Goal: Information Seeking & Learning: Learn about a topic

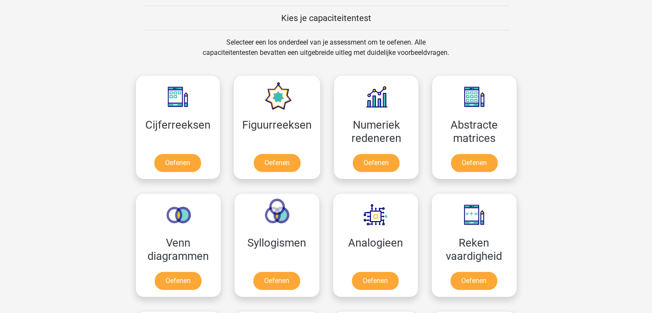
scroll to position [300, 0]
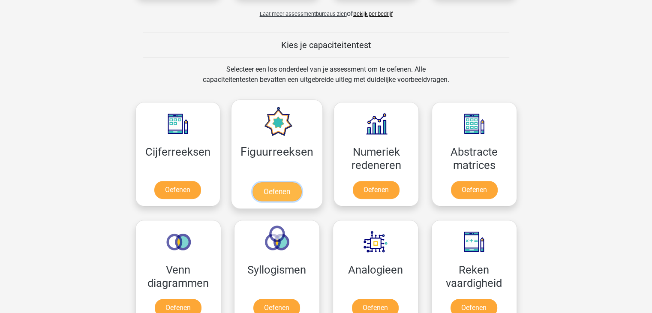
click at [286, 182] on link "Oefenen" at bounding box center [276, 191] width 49 height 19
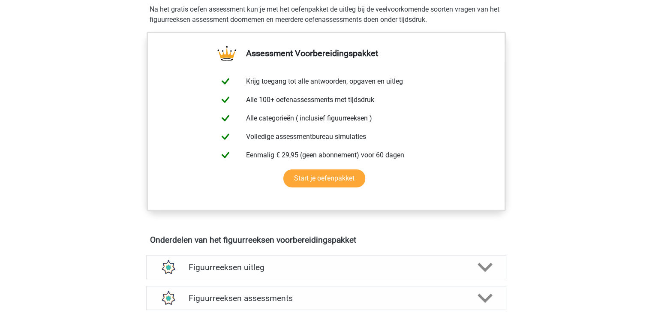
scroll to position [343, 0]
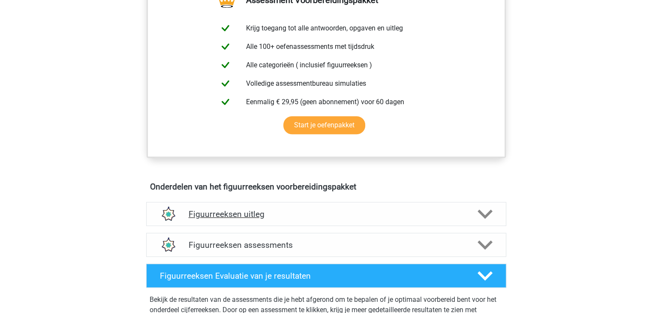
click at [489, 212] on polygon at bounding box center [484, 214] width 15 height 9
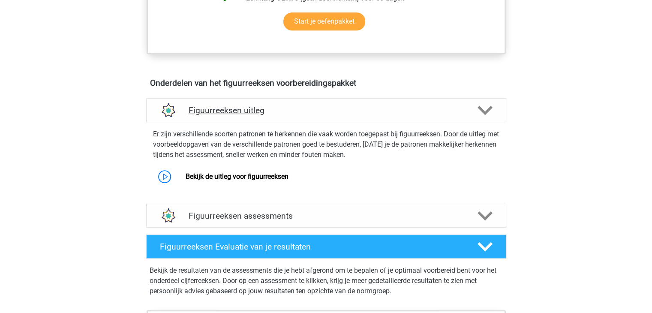
scroll to position [471, 0]
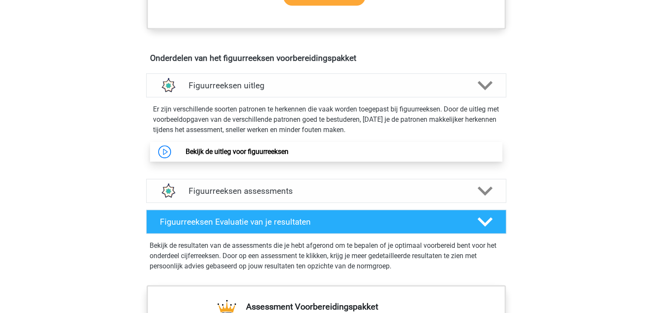
click at [259, 152] on link "Bekijk de uitleg voor figuurreeksen" at bounding box center [237, 151] width 103 height 8
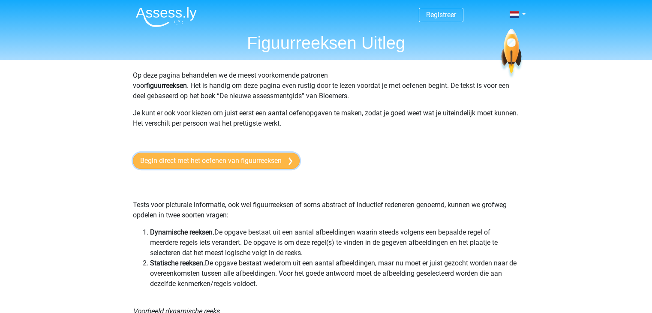
click at [190, 163] on link "Begin direct met het oefenen van figuurreeksen" at bounding box center [216, 161] width 167 height 16
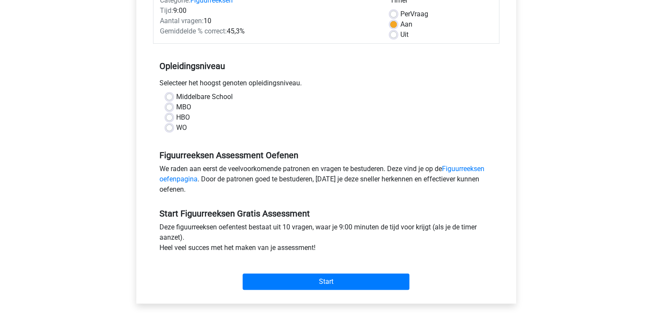
scroll to position [129, 0]
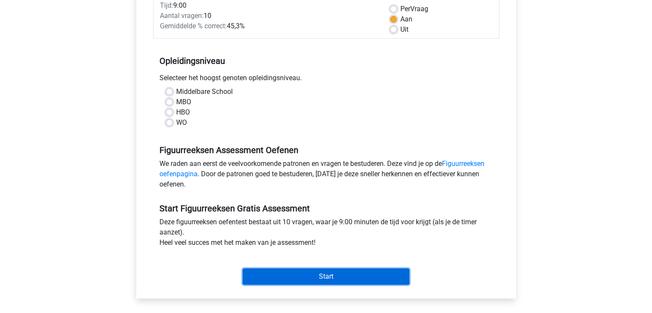
click at [344, 276] on input "Start" at bounding box center [326, 276] width 167 height 16
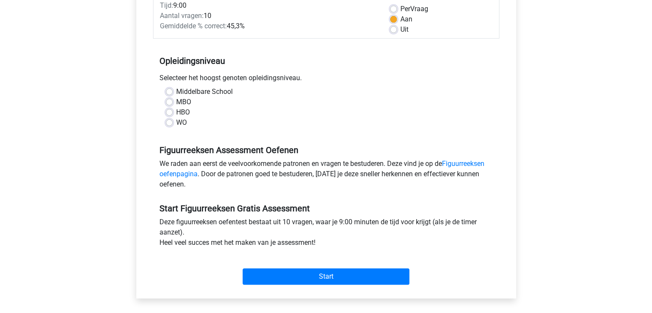
click at [285, 108] on div "HBO" at bounding box center [326, 112] width 321 height 10
click at [176, 102] on label "MBO" at bounding box center [183, 102] width 15 height 10
click at [172, 102] on input "MBO" at bounding box center [169, 101] width 7 height 9
radio input "true"
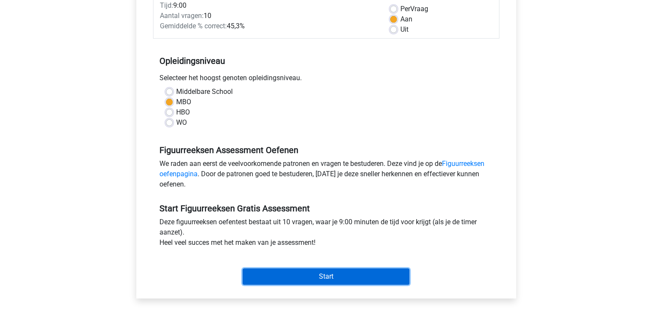
click at [309, 279] on input "Start" at bounding box center [326, 276] width 167 height 16
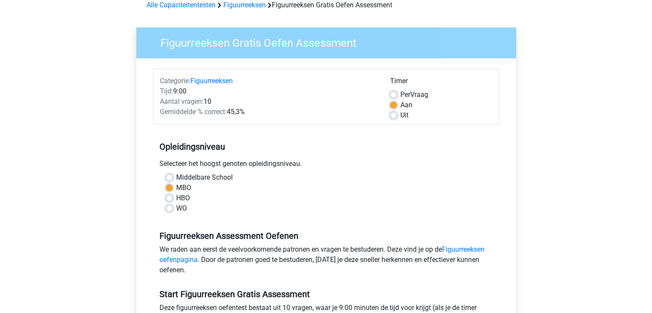
scroll to position [0, 0]
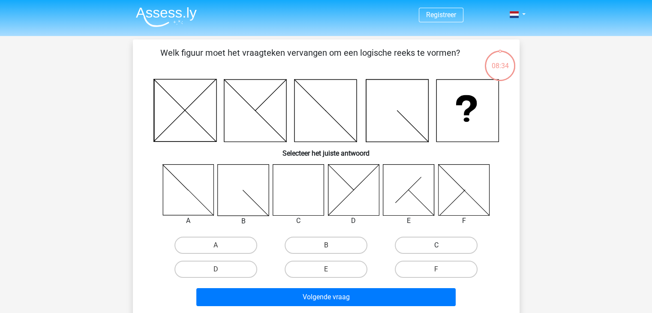
click at [423, 243] on label "C" at bounding box center [436, 245] width 83 height 17
click at [436, 245] on input "C" at bounding box center [439, 248] width 6 height 6
radio input "true"
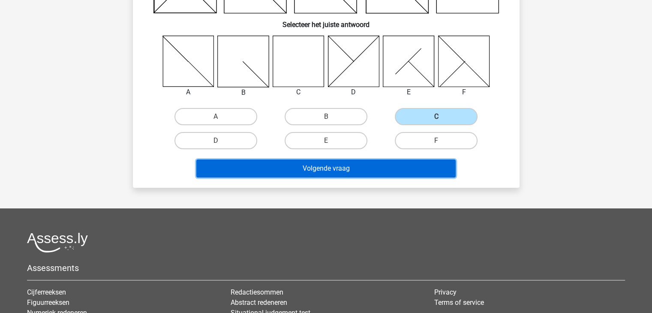
click at [334, 166] on button "Volgende vraag" at bounding box center [325, 168] width 259 height 18
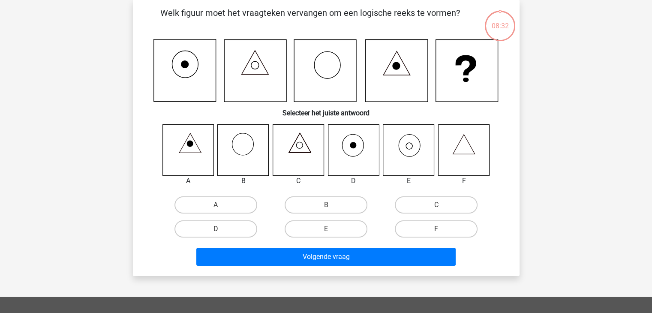
scroll to position [39, 0]
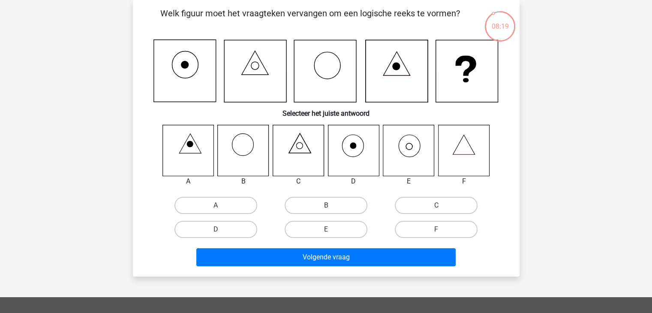
click at [466, 148] on icon at bounding box center [463, 150] width 51 height 51
click at [435, 225] on label "F" at bounding box center [436, 229] width 83 height 17
click at [436, 229] on input "F" at bounding box center [439, 232] width 6 height 6
radio input "true"
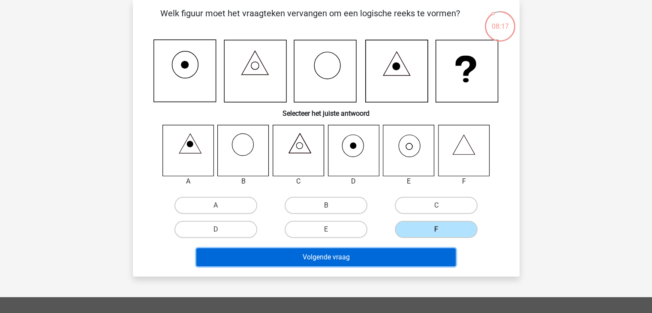
click at [339, 260] on button "Volgende vraag" at bounding box center [325, 257] width 259 height 18
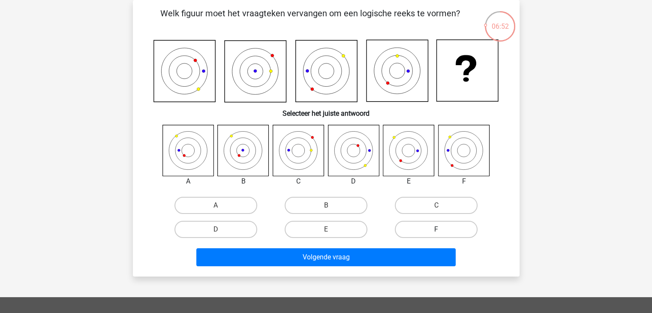
click at [421, 229] on label "F" at bounding box center [436, 229] width 83 height 17
click at [436, 229] on input "F" at bounding box center [439, 232] width 6 height 6
radio input "true"
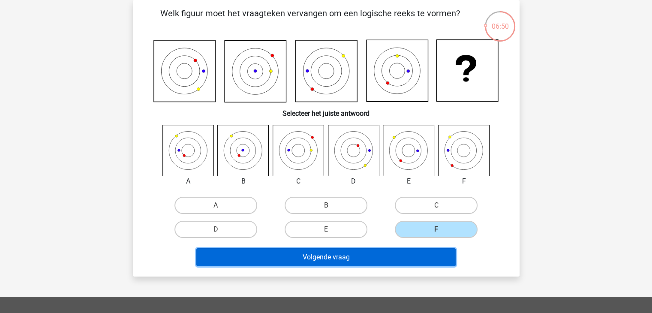
click at [328, 257] on button "Volgende vraag" at bounding box center [325, 257] width 259 height 18
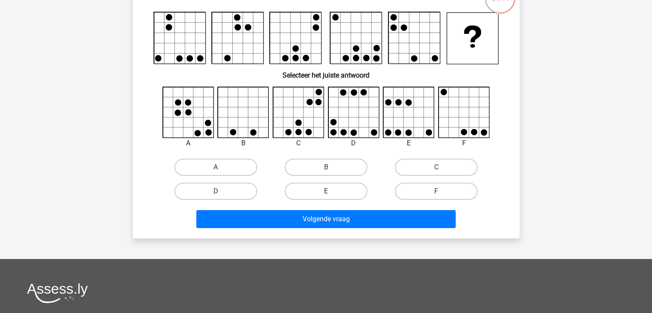
scroll to position [82, 0]
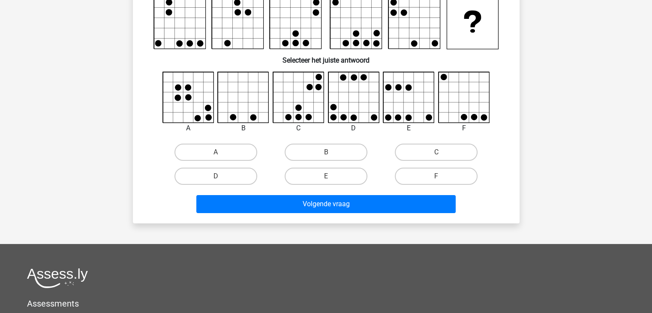
click at [417, 108] on icon at bounding box center [409, 97] width 51 height 51
click at [411, 150] on label "C" at bounding box center [436, 152] width 83 height 17
click at [436, 152] on input "C" at bounding box center [439, 155] width 6 height 6
radio input "true"
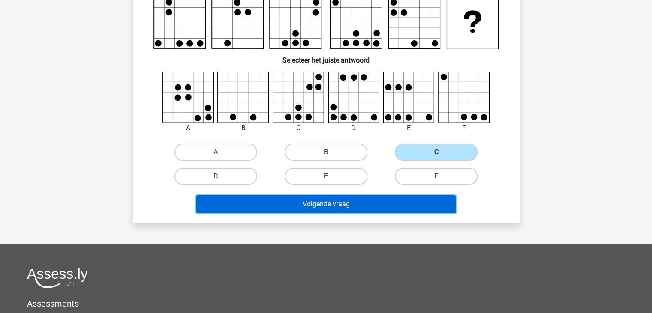
click at [342, 204] on button "Volgende vraag" at bounding box center [325, 204] width 259 height 18
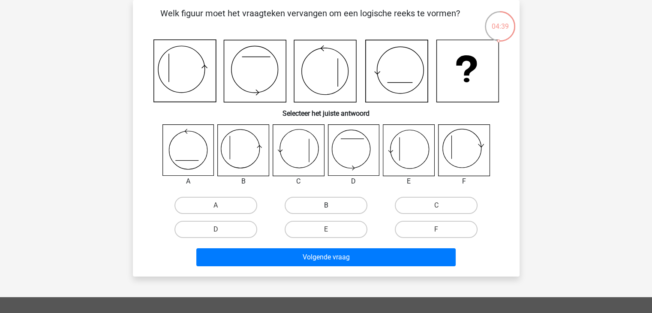
scroll to position [0, 0]
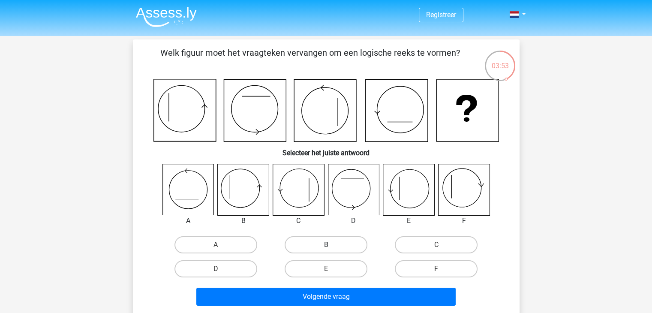
click at [317, 240] on label "B" at bounding box center [326, 244] width 83 height 17
click at [326, 245] on input "B" at bounding box center [329, 248] width 6 height 6
radio input "true"
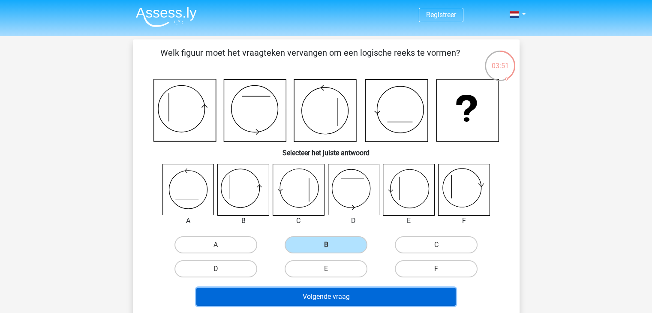
click at [304, 293] on button "Volgende vraag" at bounding box center [325, 297] width 259 height 18
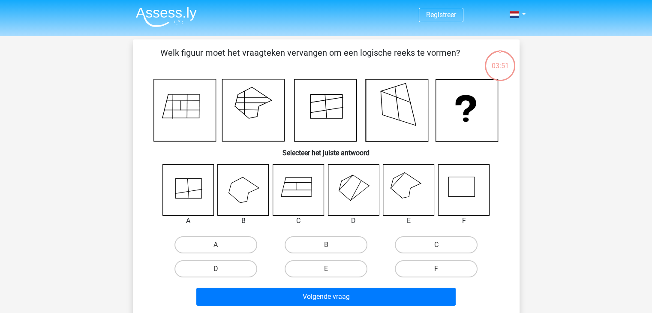
scroll to position [39, 0]
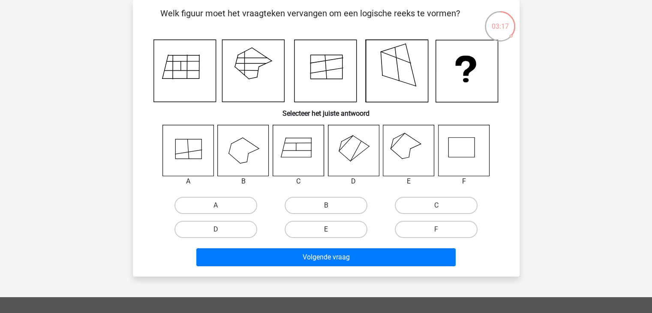
click at [341, 228] on label "E" at bounding box center [326, 229] width 83 height 17
click at [331, 229] on input "E" at bounding box center [329, 232] width 6 height 6
radio input "true"
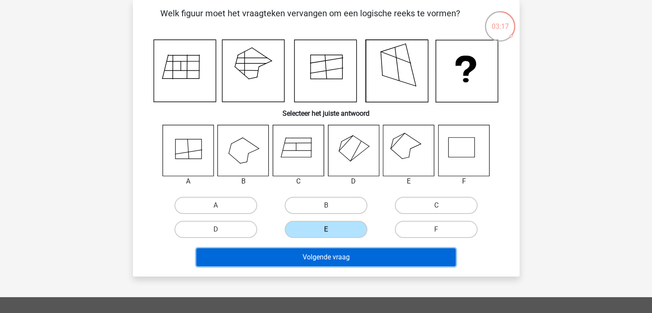
click at [319, 253] on button "Volgende vraag" at bounding box center [325, 257] width 259 height 18
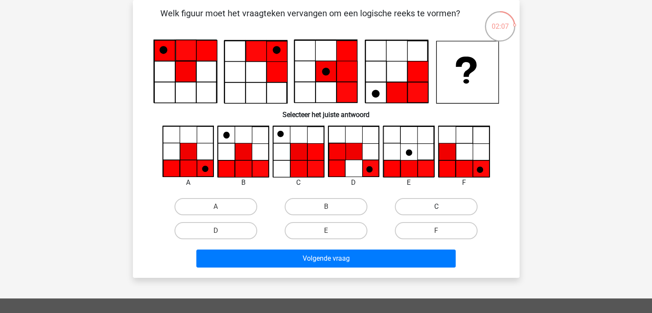
click at [412, 208] on label "C" at bounding box center [436, 206] width 83 height 17
click at [436, 208] on input "C" at bounding box center [439, 210] width 6 height 6
radio input "true"
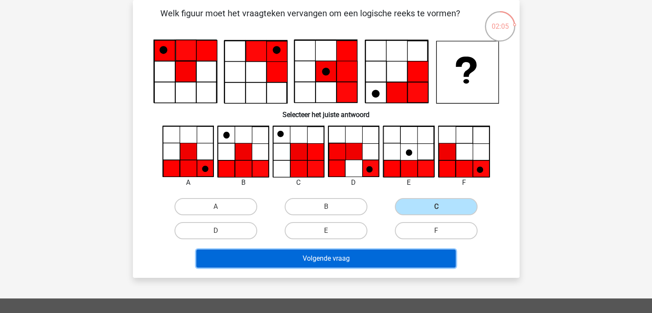
click at [357, 257] on button "Volgende vraag" at bounding box center [325, 258] width 259 height 18
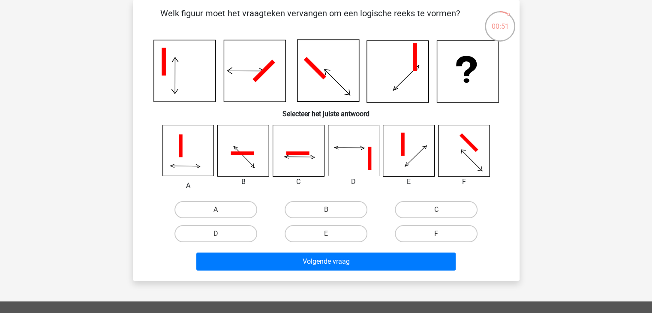
click at [471, 153] on icon at bounding box center [463, 150] width 51 height 51
click at [429, 230] on label "F" at bounding box center [436, 233] width 83 height 17
click at [436, 234] on input "F" at bounding box center [439, 237] width 6 height 6
radio input "true"
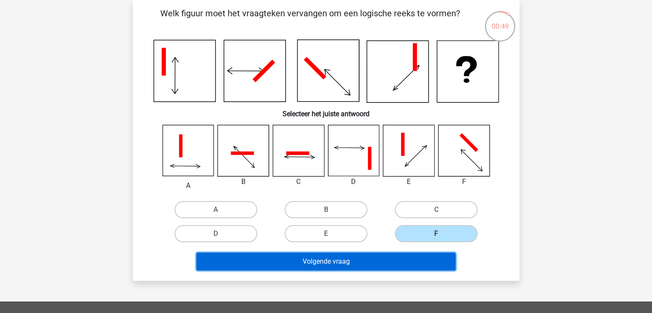
click at [363, 261] on button "Volgende vraag" at bounding box center [325, 261] width 259 height 18
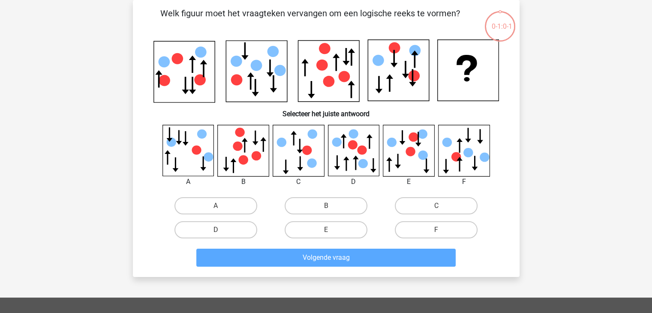
scroll to position [14, 0]
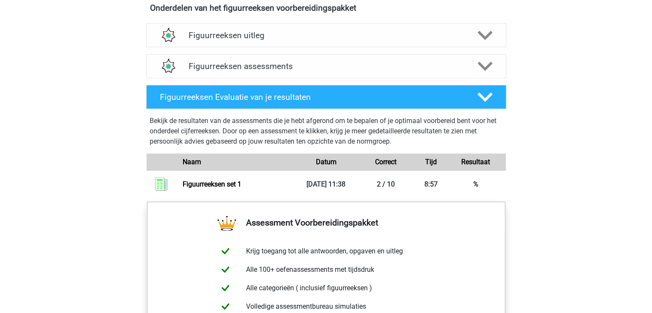
scroll to position [449, 0]
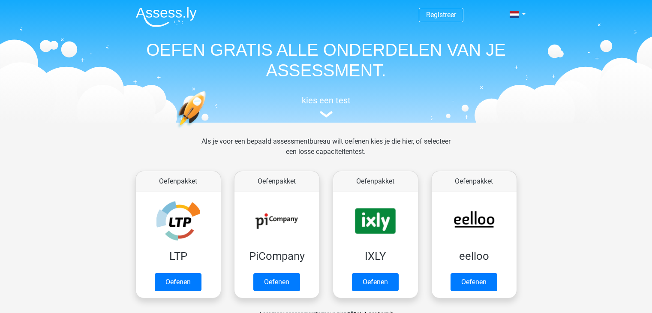
scroll to position [300, 0]
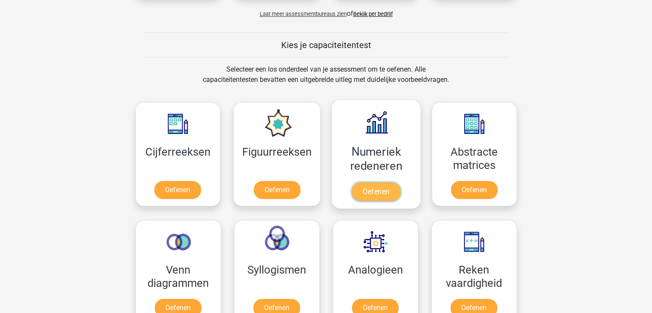
click at [363, 182] on link "Oefenen" at bounding box center [375, 191] width 49 height 19
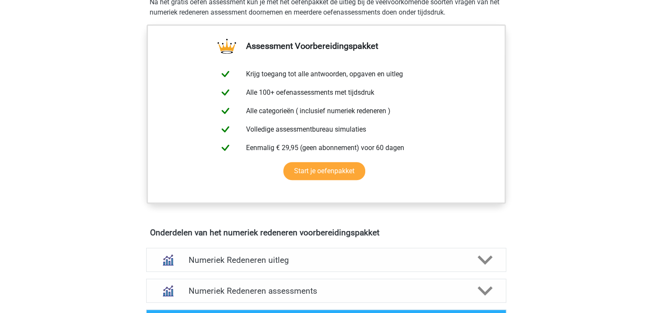
scroll to position [386, 0]
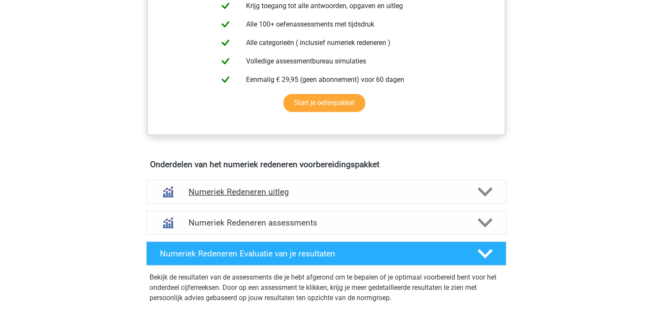
click at [266, 190] on h4 "Numeriek Redeneren uitleg" at bounding box center [326, 192] width 275 height 10
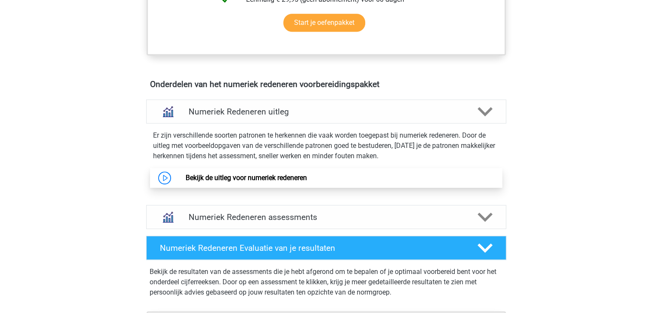
scroll to position [471, 0]
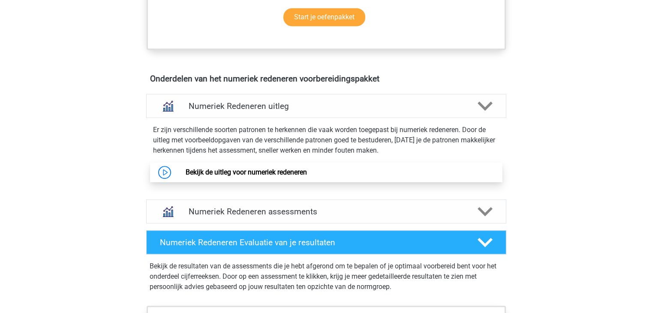
click at [293, 170] on link "Bekijk de uitleg voor numeriek redeneren" at bounding box center [246, 172] width 121 height 8
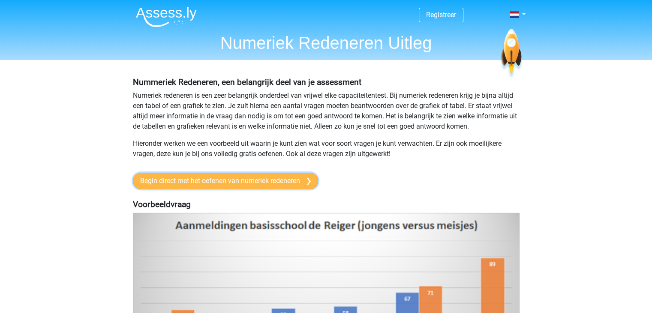
click at [255, 180] on link "Begin direct met het oefenen van numeriek redeneren" at bounding box center [225, 181] width 185 height 16
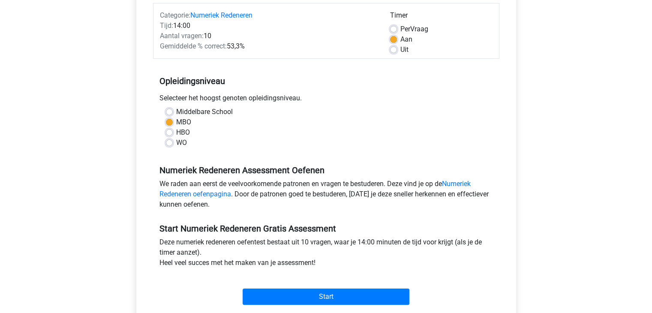
scroll to position [86, 0]
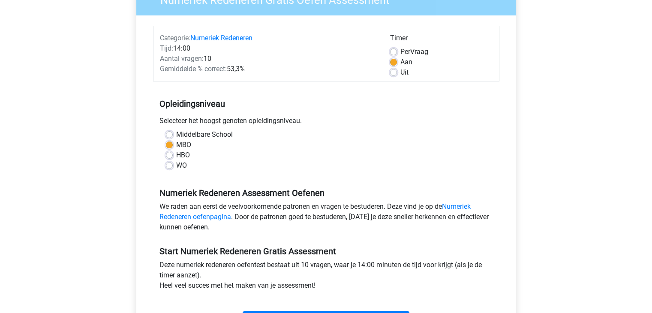
click at [400, 72] on label "Uit" at bounding box center [404, 72] width 8 height 10
click at [393, 72] on input "Uit" at bounding box center [393, 71] width 7 height 9
radio input "true"
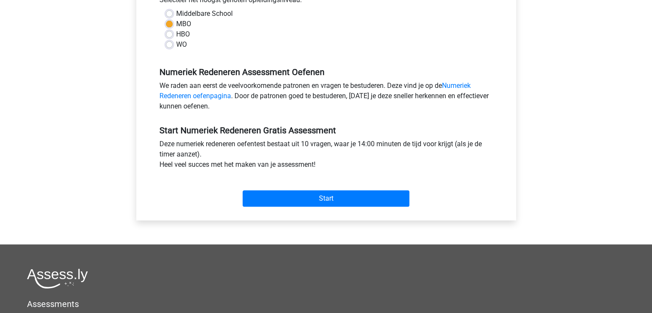
scroll to position [214, 0]
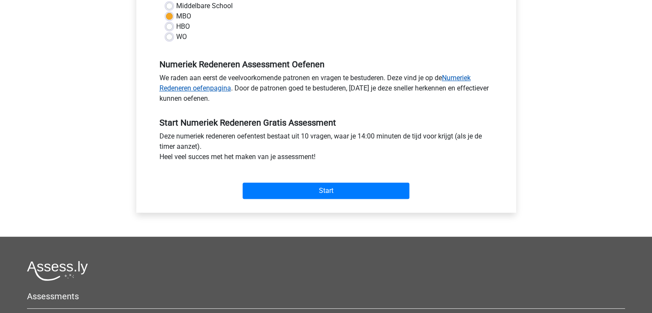
click at [465, 79] on link "Numeriek Redeneren oefenpagina" at bounding box center [314, 83] width 311 height 18
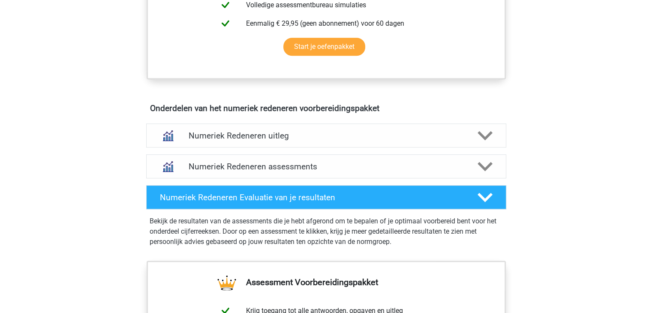
scroll to position [429, 0]
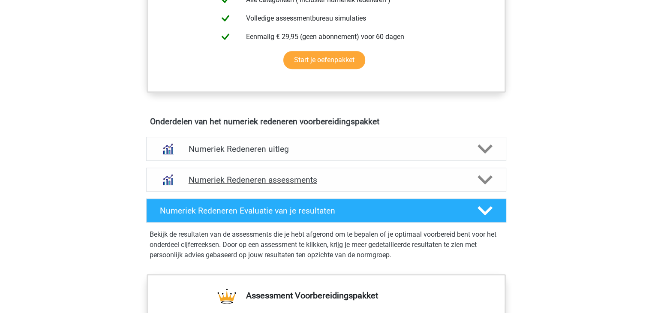
click at [276, 179] on h4 "Numeriek Redeneren assessments" at bounding box center [326, 180] width 275 height 10
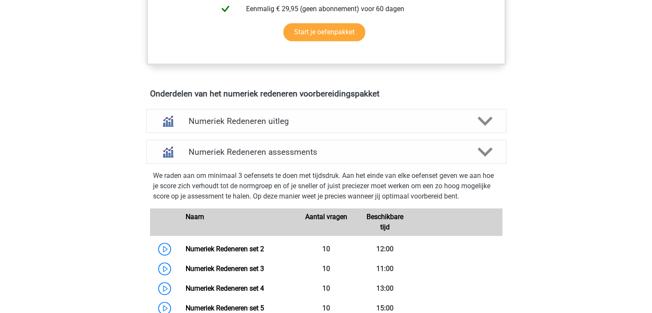
scroll to position [471, 0]
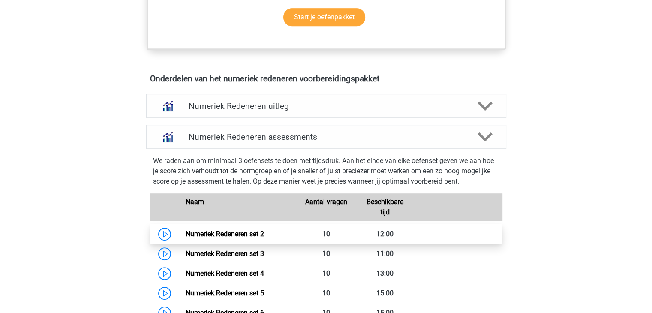
click at [252, 233] on link "Numeriek Redeneren set 2" at bounding box center [225, 234] width 78 height 8
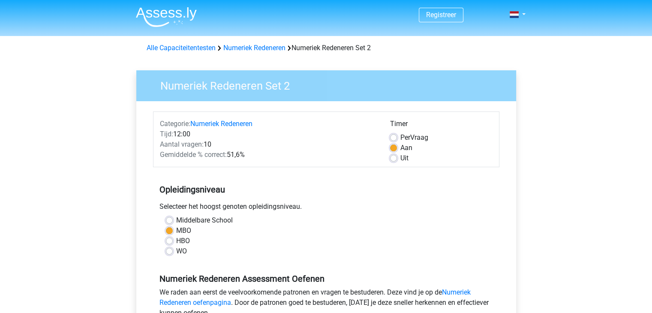
scroll to position [86, 0]
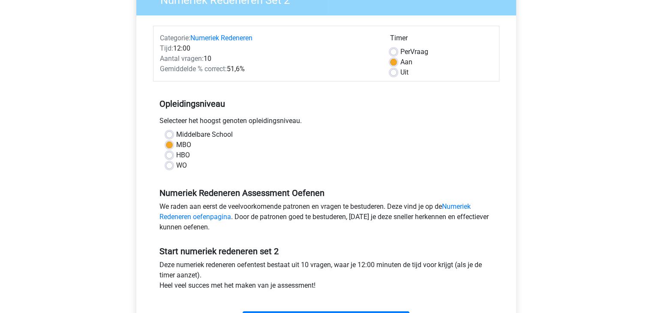
click at [400, 74] on label "Uit" at bounding box center [404, 72] width 8 height 10
click at [393, 74] on input "Uit" at bounding box center [393, 71] width 7 height 9
radio input "true"
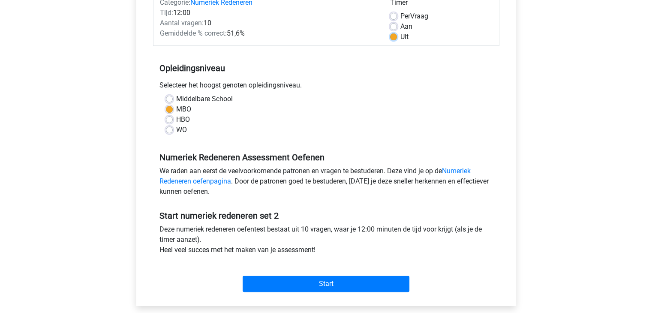
scroll to position [214, 0]
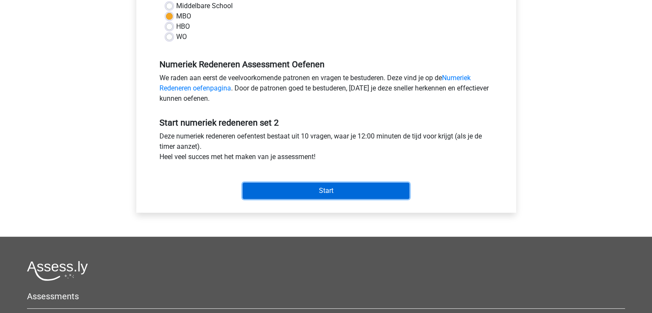
click at [312, 192] on input "Start" at bounding box center [326, 191] width 167 height 16
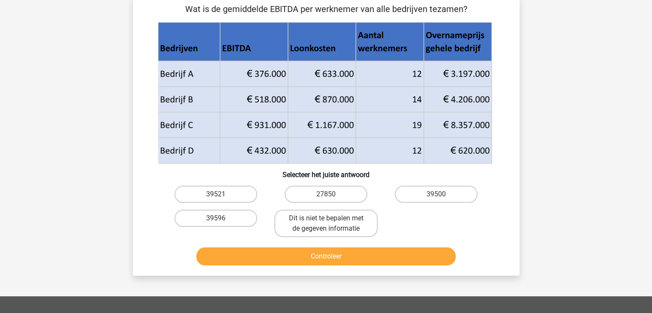
scroll to position [86, 0]
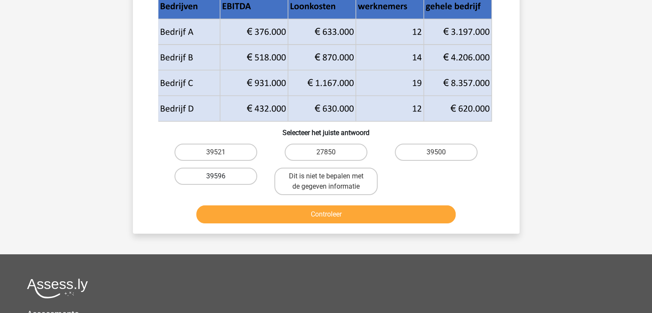
click at [224, 175] on label "39596" at bounding box center [215, 176] width 83 height 17
click at [221, 176] on input "39596" at bounding box center [219, 179] width 6 height 6
radio input "true"
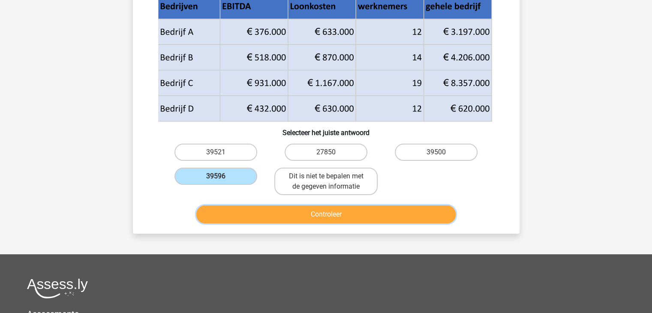
click at [278, 211] on button "Controleer" at bounding box center [325, 214] width 259 height 18
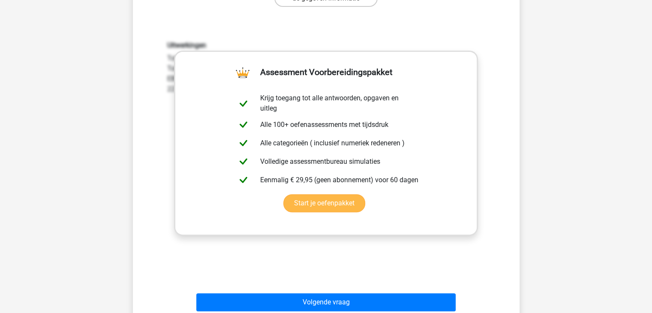
scroll to position [343, 0]
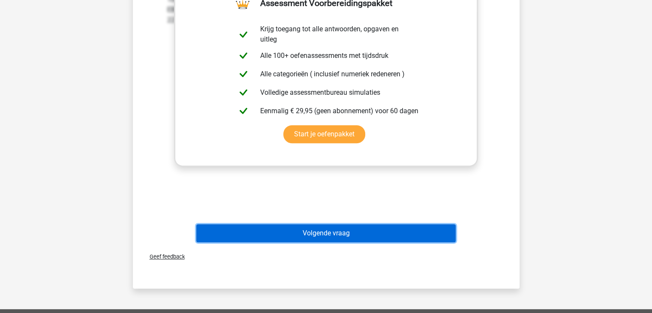
click at [335, 231] on button "Volgende vraag" at bounding box center [325, 233] width 259 height 18
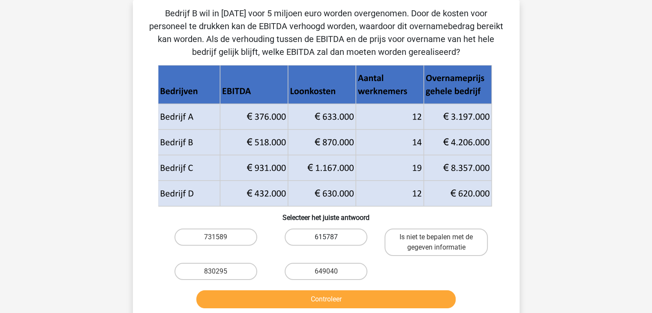
scroll to position [0, 0]
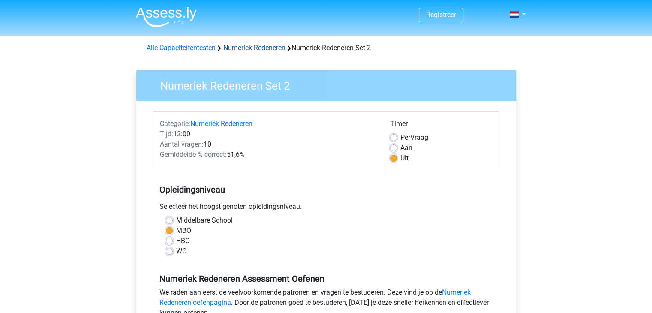
click at [252, 46] on link "Numeriek Redeneren" at bounding box center [254, 48] width 62 height 8
click at [250, 46] on link "Numeriek Redeneren" at bounding box center [254, 48] width 62 height 8
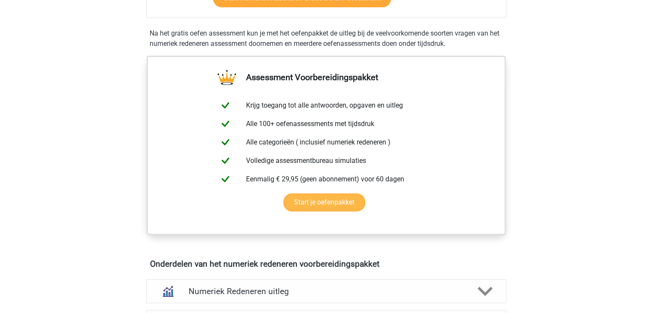
scroll to position [343, 0]
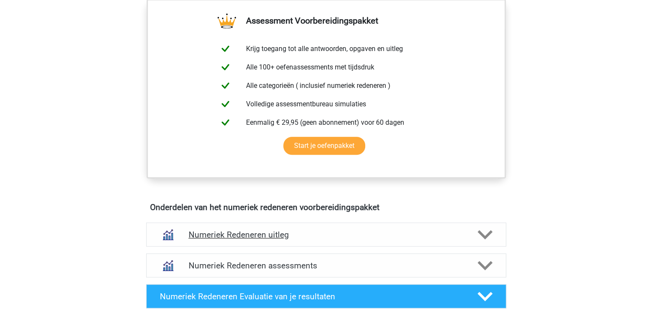
click at [261, 232] on h4 "Numeriek Redeneren uitleg" at bounding box center [326, 235] width 275 height 10
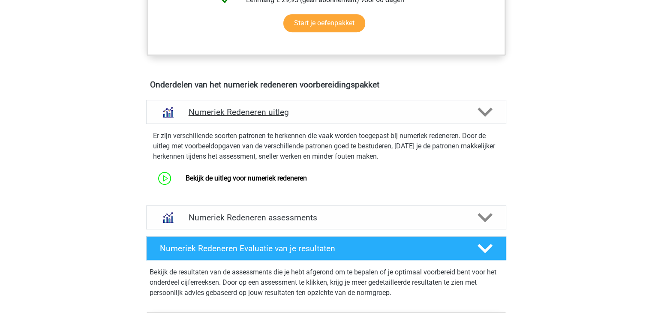
scroll to position [471, 0]
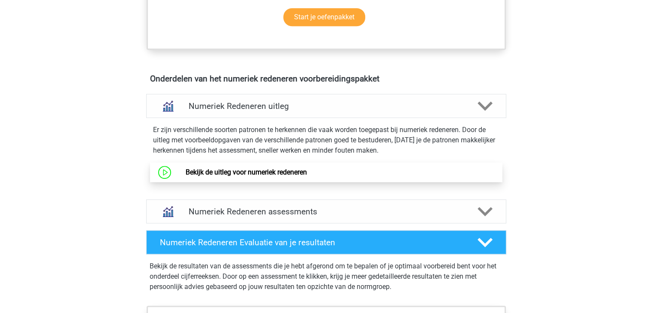
click at [186, 172] on link "Bekijk de uitleg voor numeriek redeneren" at bounding box center [246, 172] width 121 height 8
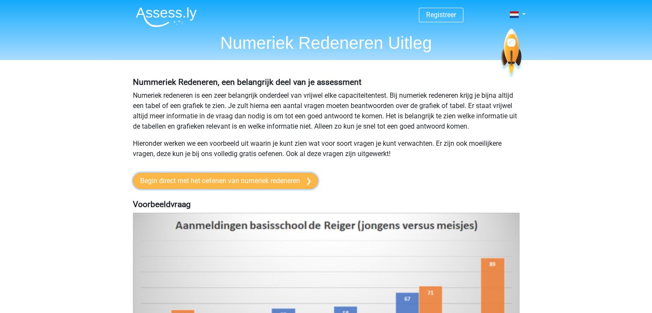
click at [253, 182] on link "Begin direct met het oefenen van numeriek redeneren" at bounding box center [225, 181] width 185 height 16
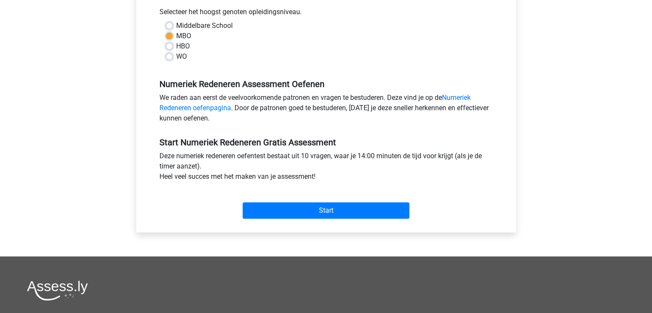
scroll to position [214, 0]
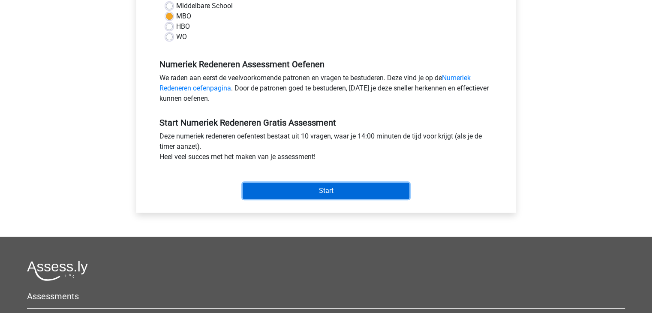
click at [320, 191] on input "Start" at bounding box center [326, 191] width 167 height 16
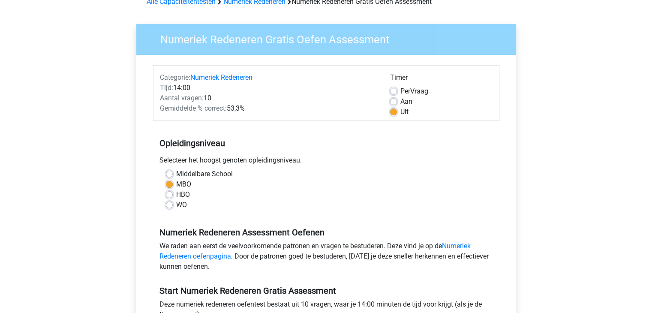
scroll to position [0, 0]
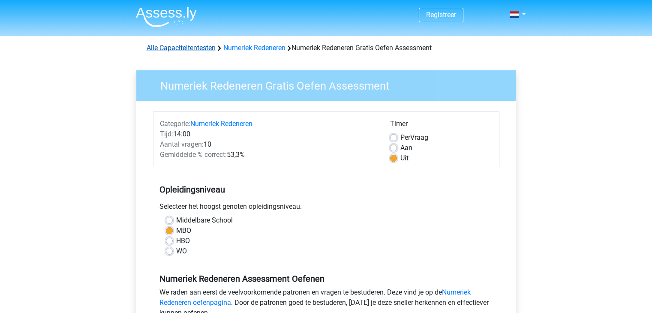
click at [188, 50] on link "Alle Capaciteitentesten" at bounding box center [181, 48] width 69 height 8
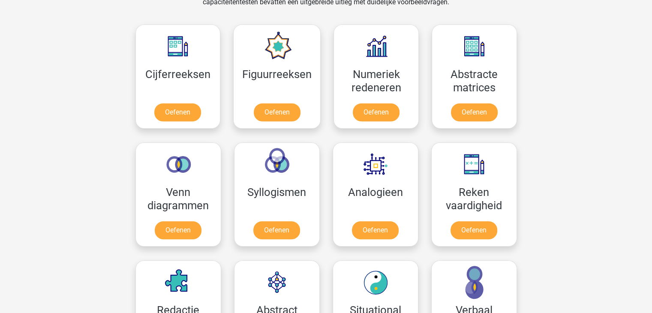
scroll to position [321, 0]
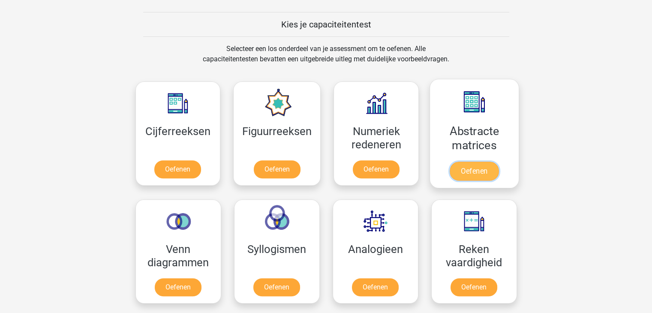
click at [468, 162] on link "Oefenen" at bounding box center [474, 171] width 49 height 19
click at [459, 162] on link "Oefenen" at bounding box center [474, 171] width 49 height 19
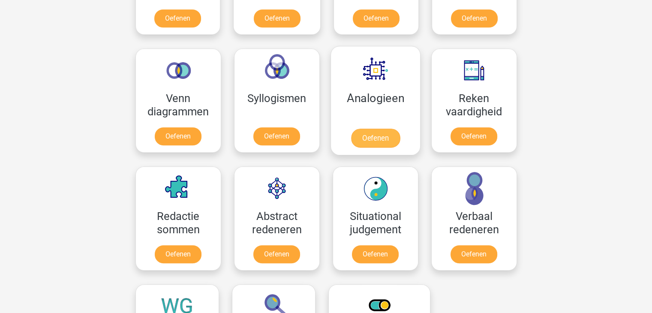
scroll to position [386, 0]
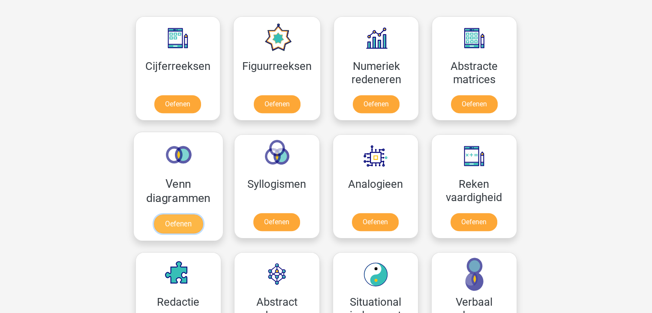
click at [190, 214] on link "Oefenen" at bounding box center [177, 223] width 49 height 19
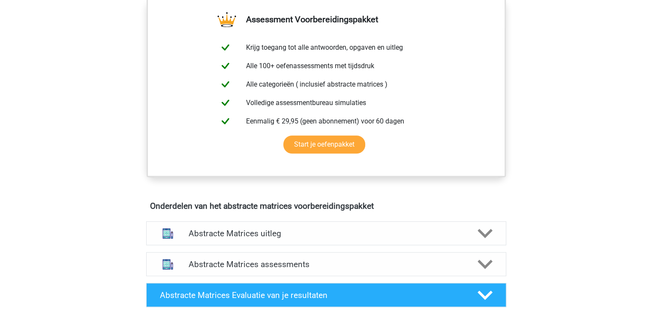
scroll to position [386, 0]
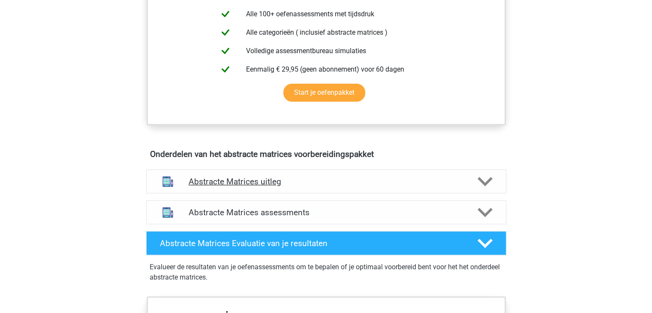
click at [264, 182] on h4 "Abstracte Matrices uitleg" at bounding box center [326, 182] width 275 height 10
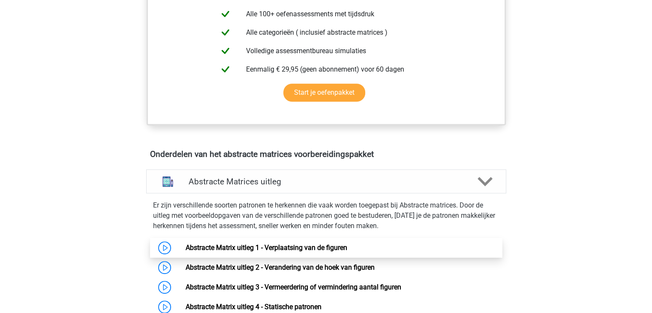
click at [291, 244] on link "Abstracte Matrix uitleg 1 - Verplaatsing van de figuren" at bounding box center [267, 247] width 162 height 8
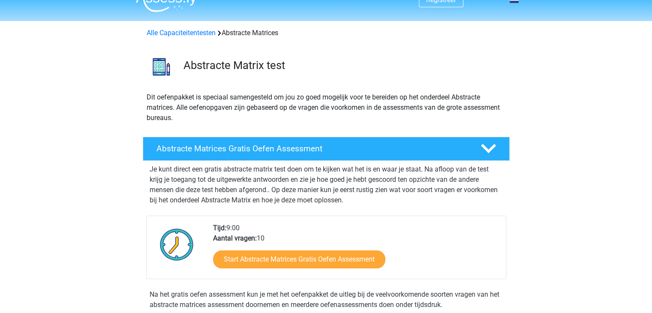
scroll to position [0, 0]
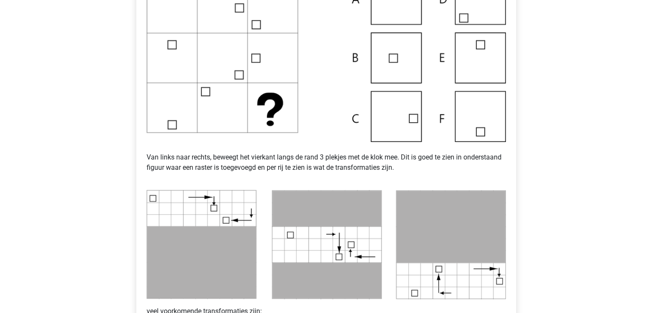
scroll to position [171, 0]
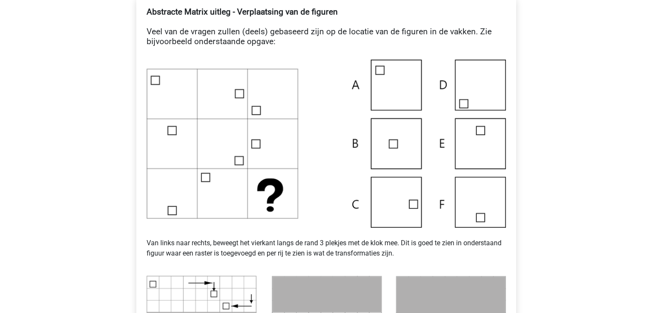
click at [396, 201] on img at bounding box center [326, 144] width 359 height 168
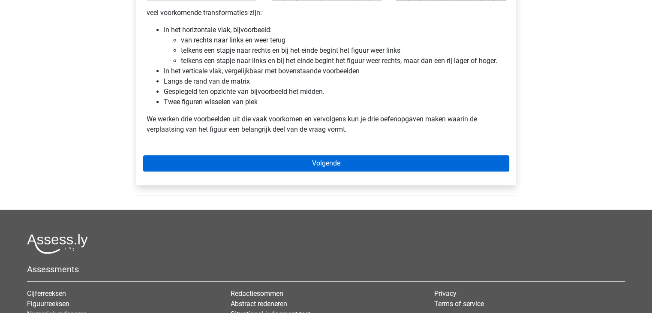
scroll to position [557, 0]
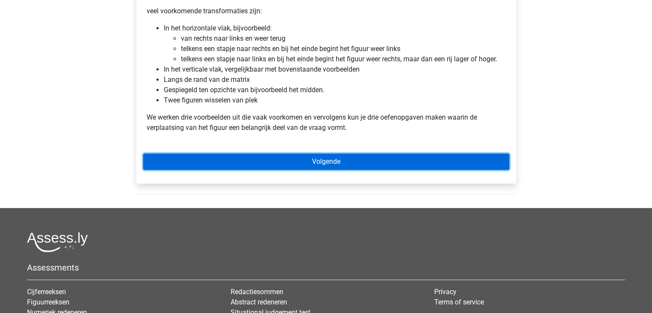
click at [308, 158] on link "Volgende" at bounding box center [326, 161] width 366 height 16
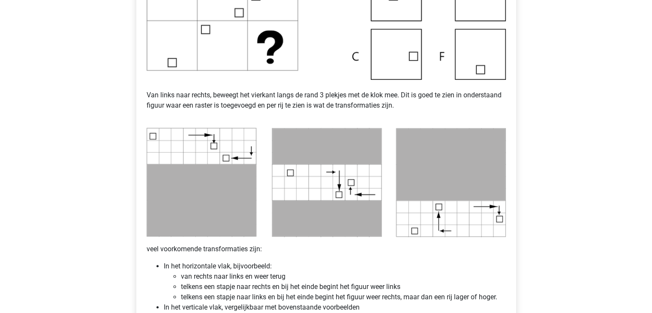
scroll to position [300, 0]
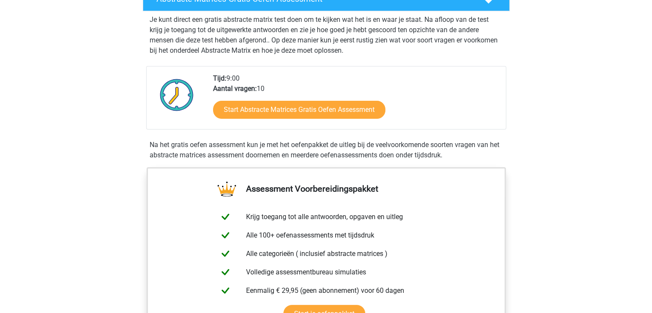
scroll to position [129, 0]
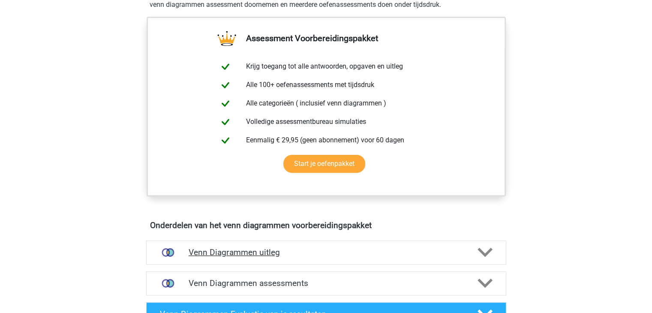
scroll to position [386, 0]
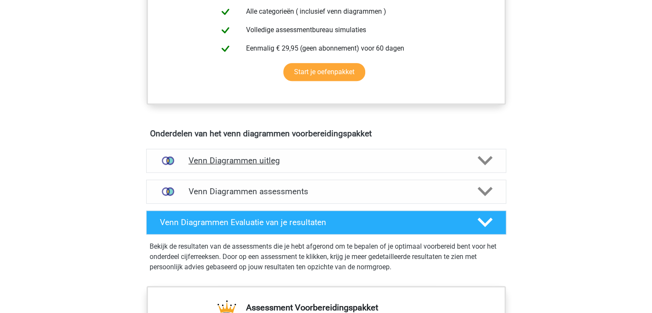
click at [485, 161] on polygon at bounding box center [484, 160] width 15 height 9
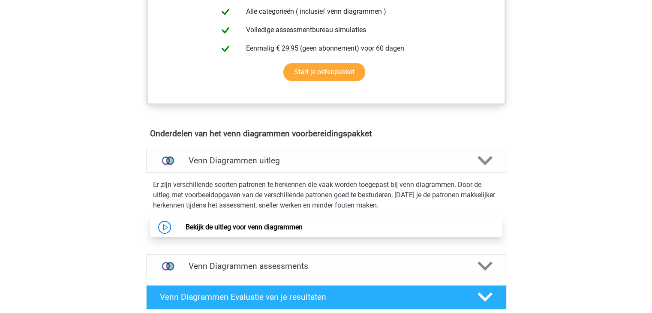
click at [276, 225] on link "Bekijk de uitleg voor venn diagrammen" at bounding box center [244, 227] width 117 height 8
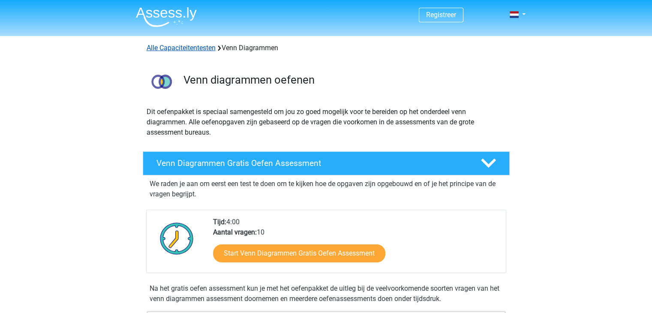
click at [194, 47] on link "Alle Capaciteitentesten" at bounding box center [181, 48] width 69 height 8
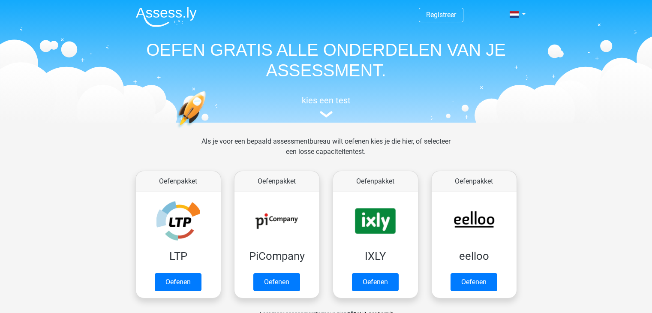
scroll to position [363, 0]
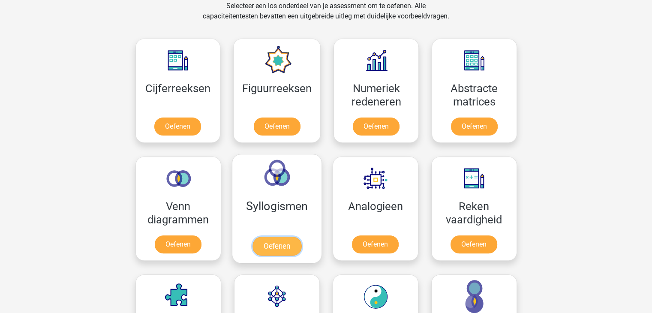
click at [297, 237] on link "Oefenen" at bounding box center [276, 246] width 49 height 19
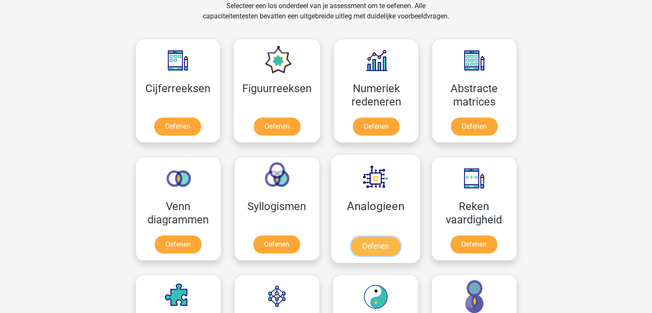
click at [367, 237] on link "Oefenen" at bounding box center [375, 246] width 49 height 19
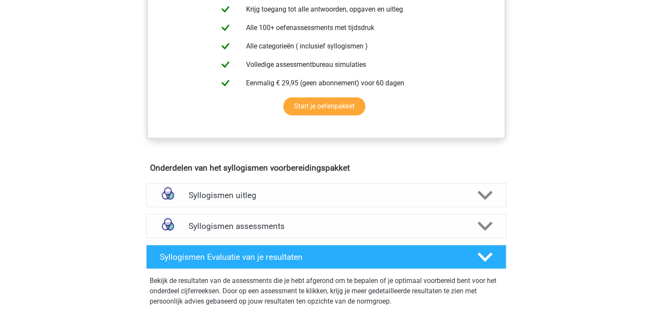
scroll to position [343, 0]
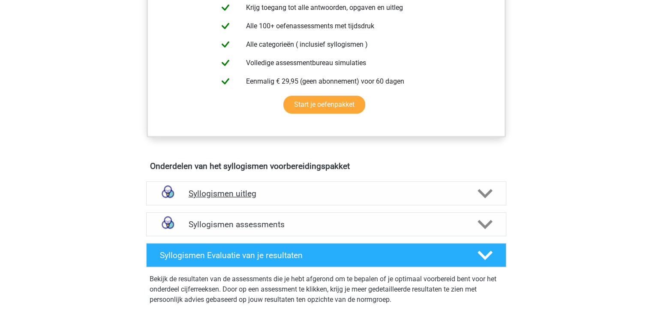
click at [228, 192] on h4 "Syllogismen uitleg" at bounding box center [326, 194] width 275 height 10
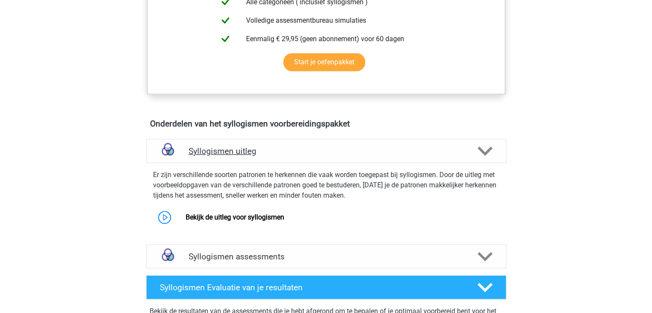
scroll to position [429, 0]
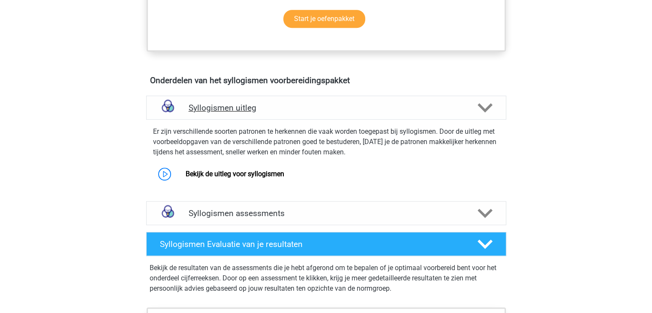
click at [489, 107] on polygon at bounding box center [484, 107] width 15 height 9
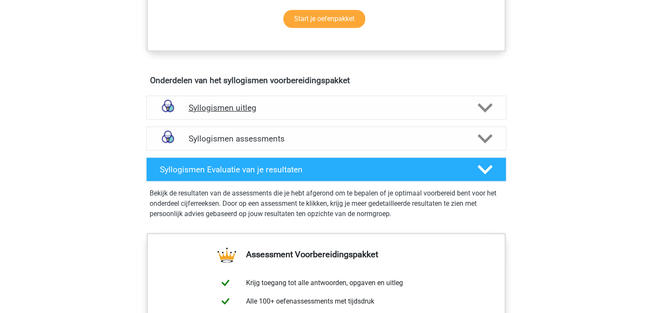
click at [261, 108] on h4 "Syllogismen uitleg" at bounding box center [326, 108] width 275 height 10
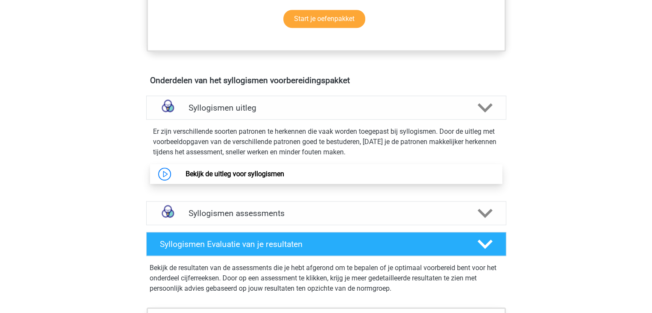
click at [243, 175] on link "Bekijk de uitleg voor syllogismen" at bounding box center [235, 174] width 99 height 8
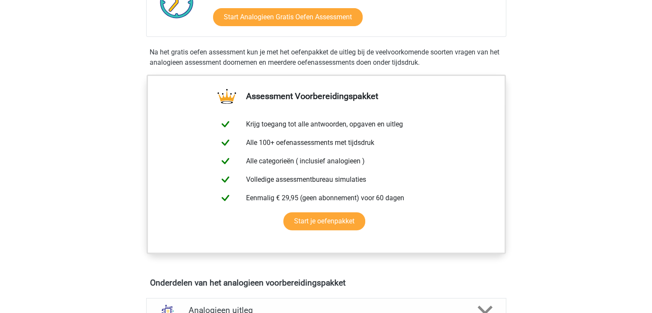
scroll to position [300, 0]
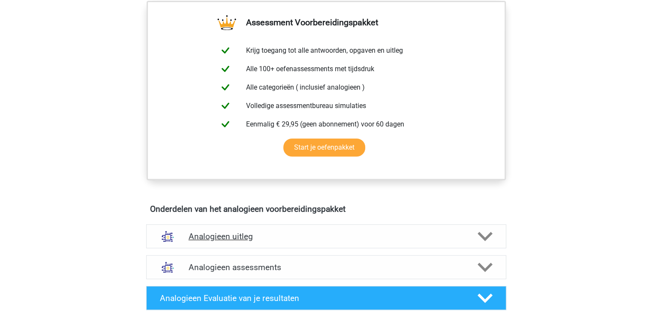
click at [222, 234] on h4 "Analogieen uitleg" at bounding box center [326, 236] width 275 height 10
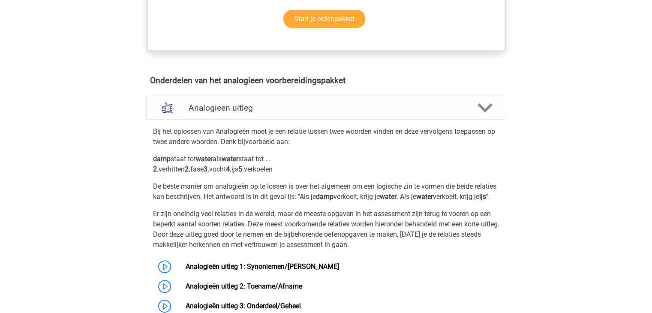
scroll to position [471, 0]
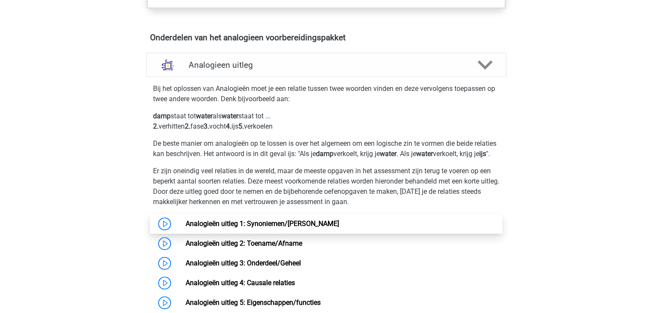
click at [287, 228] on link "Analogieën uitleg 1: Synoniemen/[PERSON_NAME]" at bounding box center [262, 223] width 153 height 8
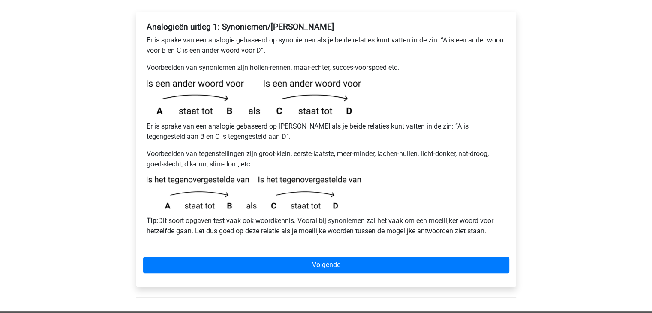
scroll to position [171, 0]
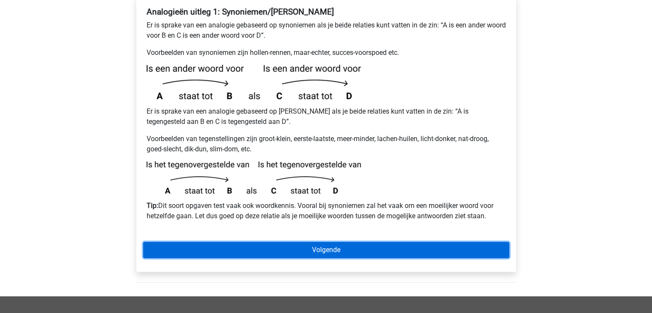
click at [336, 242] on link "Volgende" at bounding box center [326, 250] width 366 height 16
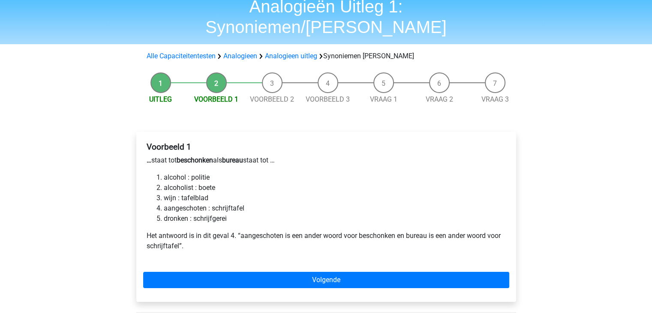
scroll to position [86, 0]
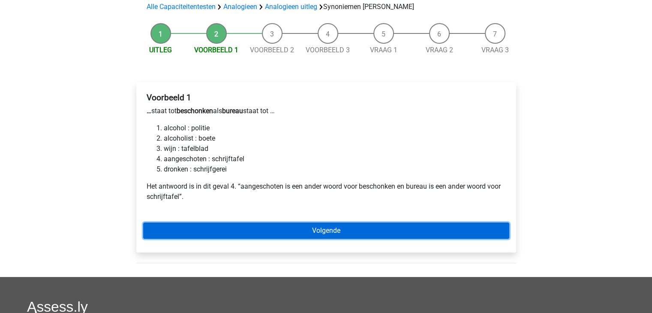
click at [315, 222] on link "Volgende" at bounding box center [326, 230] width 366 height 16
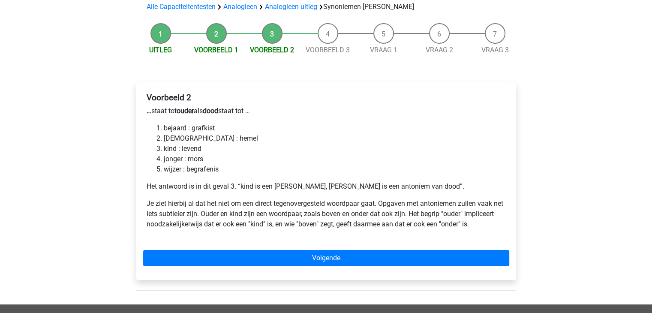
scroll to position [129, 0]
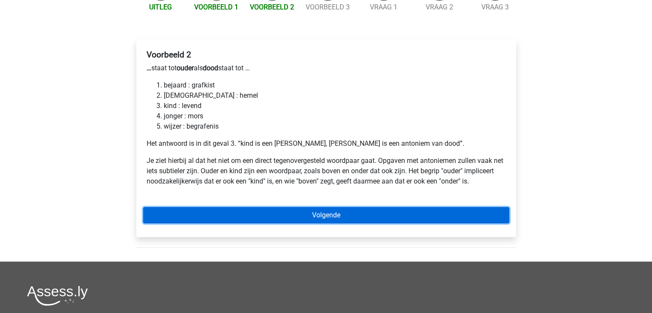
click at [327, 207] on link "Volgende" at bounding box center [326, 215] width 366 height 16
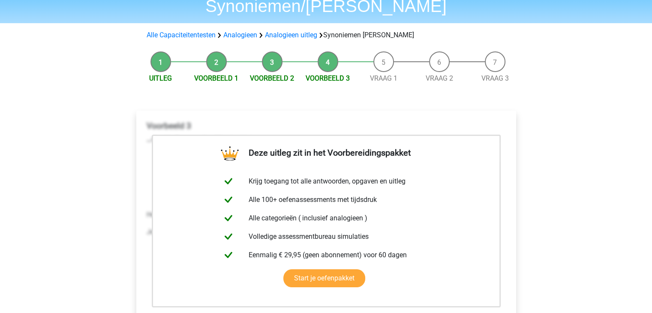
scroll to position [129, 0]
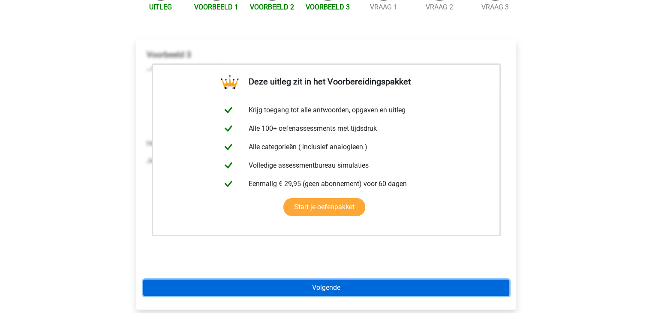
click at [324, 279] on link "Volgende" at bounding box center [326, 287] width 366 height 16
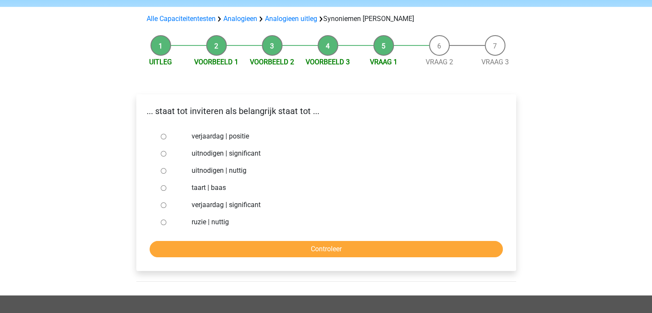
scroll to position [86, 0]
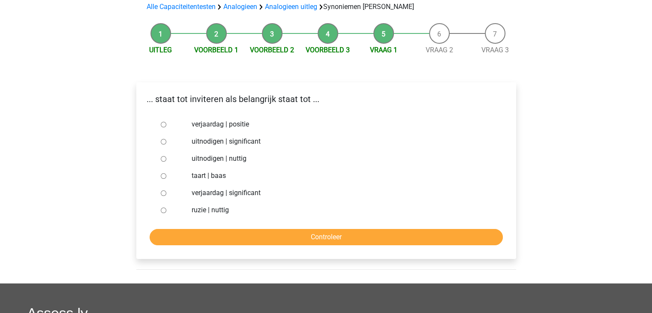
click at [162, 139] on input "uitnodigen | significant" at bounding box center [164, 142] width 6 height 6
radio input "true"
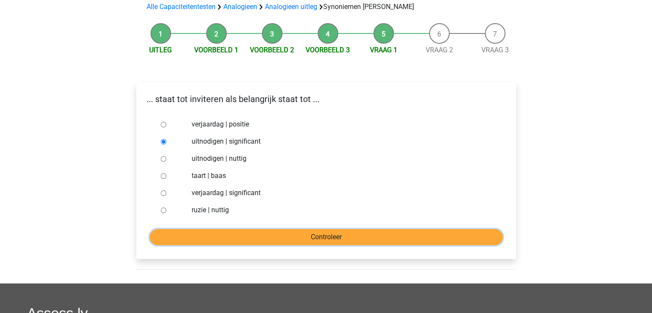
click at [331, 229] on input "Controleer" at bounding box center [326, 237] width 353 height 16
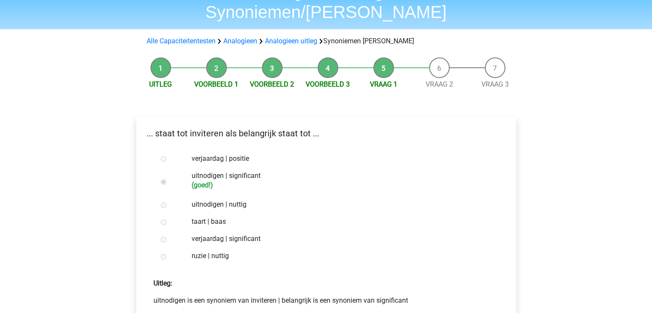
scroll to position [129, 0]
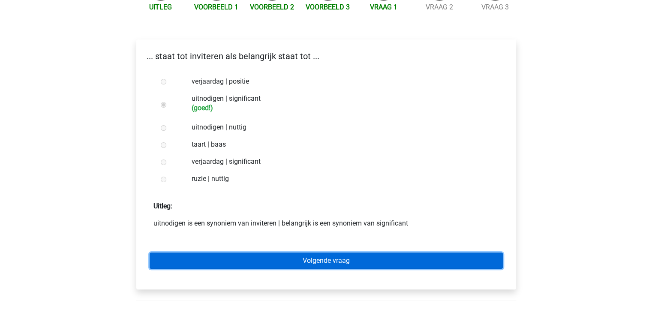
click at [325, 252] on link "Volgende vraag" at bounding box center [326, 260] width 353 height 16
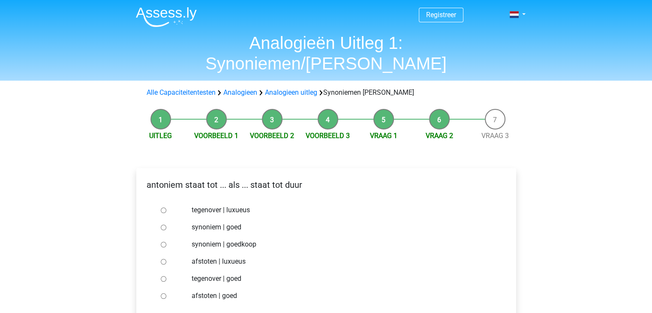
click at [163, 242] on input "synoniem | goedkoop" at bounding box center [164, 245] width 6 height 6
radio input "true"
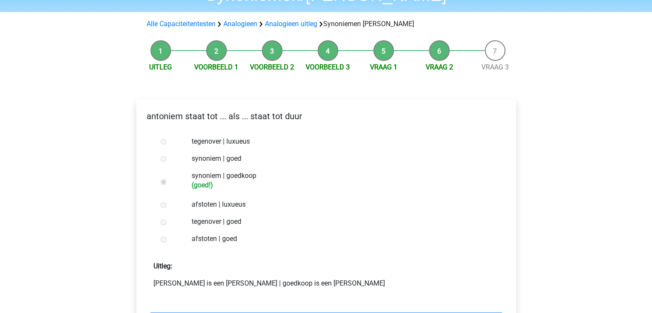
scroll to position [129, 0]
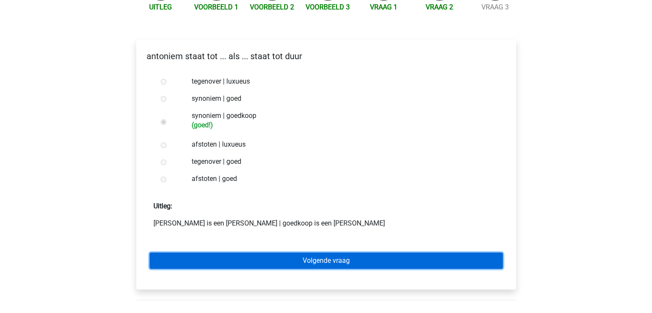
click at [321, 252] on link "Volgende vraag" at bounding box center [326, 260] width 353 height 16
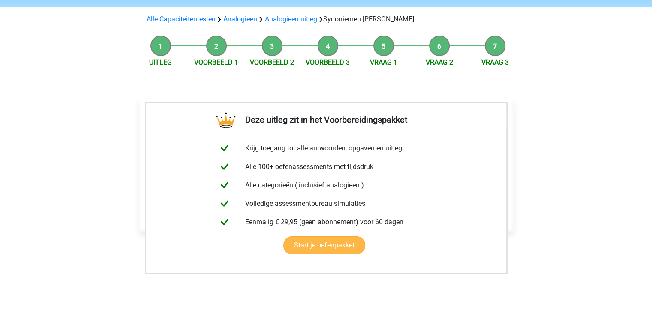
scroll to position [129, 0]
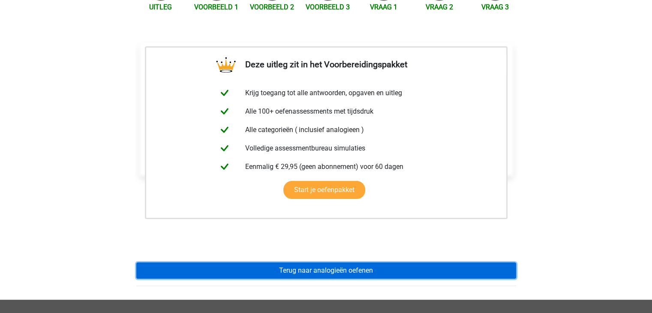
click at [337, 262] on link "Terug naar analogieën oefenen" at bounding box center [326, 270] width 380 height 16
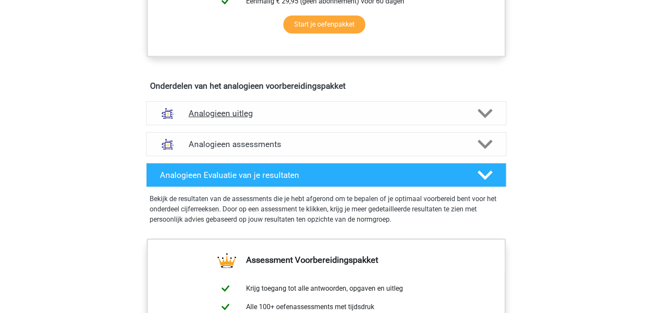
scroll to position [429, 0]
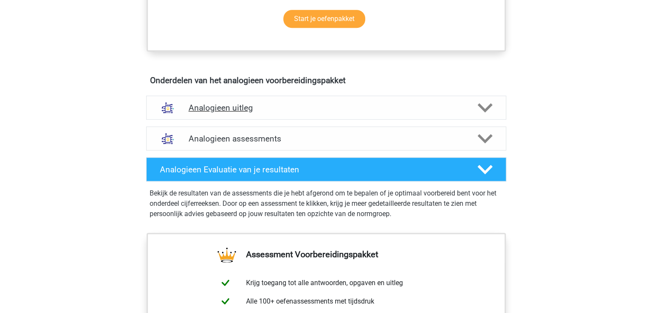
click at [225, 110] on h4 "Analogieen uitleg" at bounding box center [326, 108] width 275 height 10
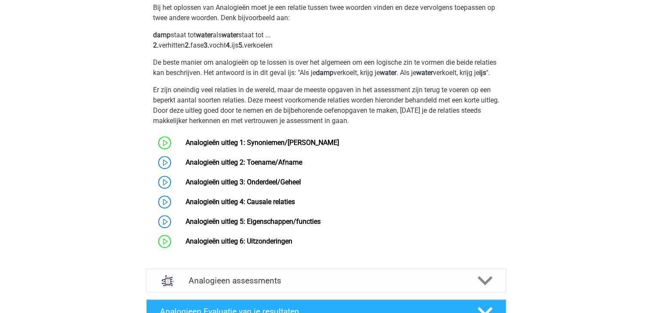
scroll to position [557, 0]
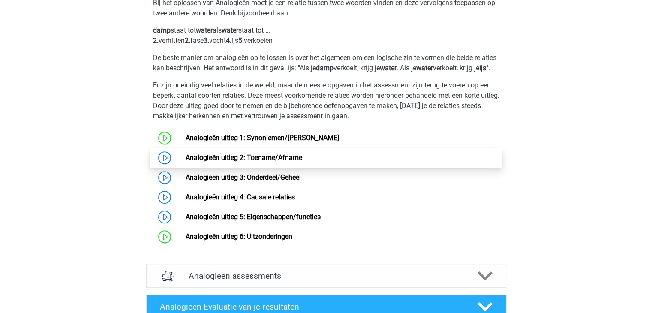
click at [186, 162] on link "Analogieën uitleg 2: Toename/Afname" at bounding box center [244, 157] width 117 height 8
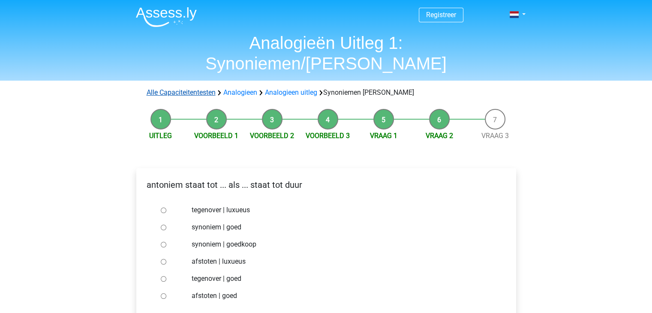
click at [193, 88] on link "Alle Capaciteitentesten" at bounding box center [181, 92] width 69 height 8
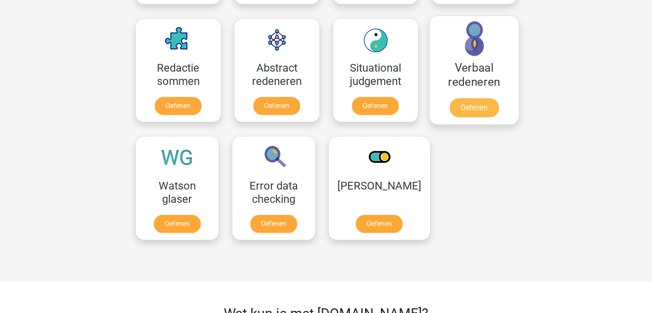
scroll to position [621, 0]
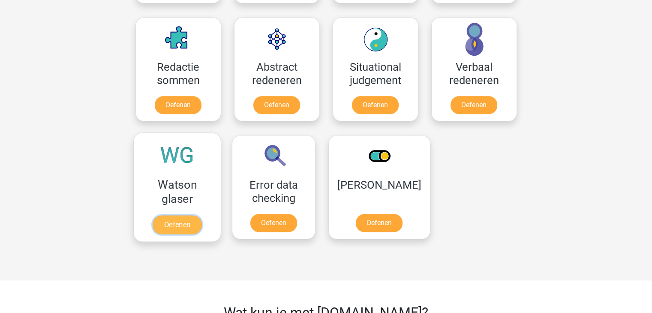
click at [167, 215] on link "Oefenen" at bounding box center [177, 224] width 49 height 19
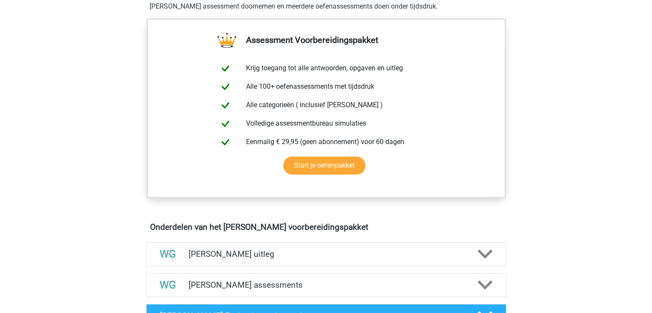
scroll to position [343, 0]
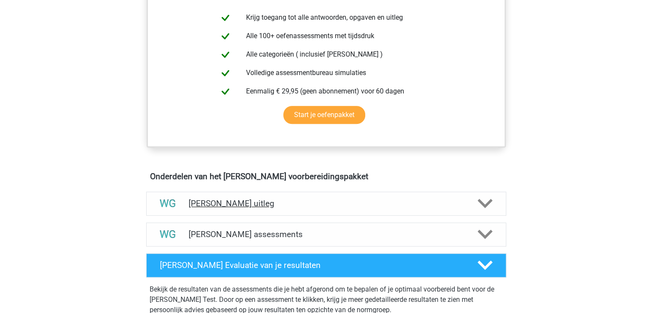
click at [490, 201] on polygon at bounding box center [484, 203] width 15 height 9
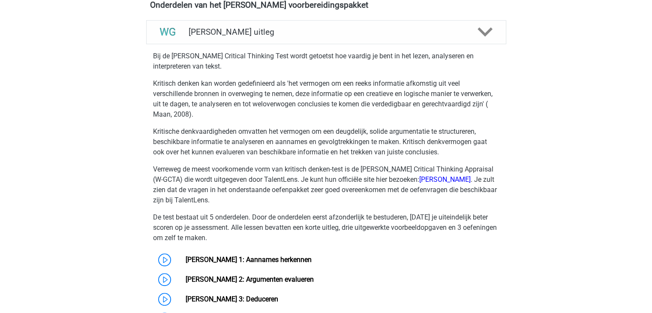
scroll to position [600, 0]
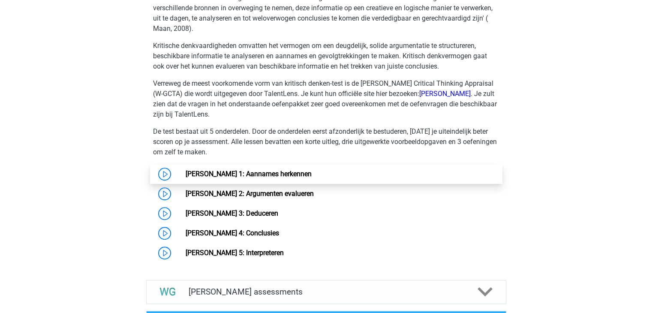
click at [271, 174] on link "[PERSON_NAME] 1: Aannames herkennen" at bounding box center [249, 174] width 126 height 8
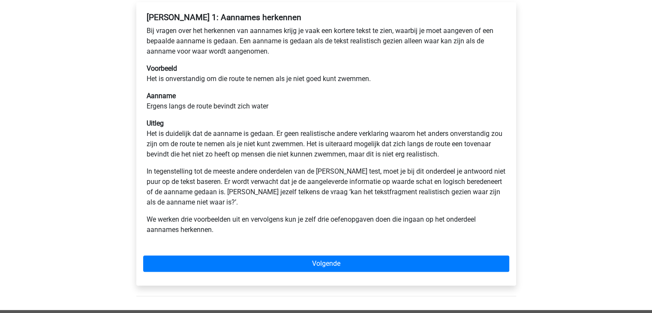
scroll to position [171, 0]
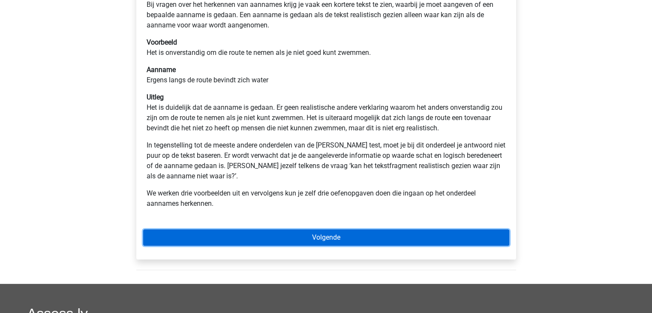
click at [328, 237] on link "Volgende" at bounding box center [326, 237] width 366 height 16
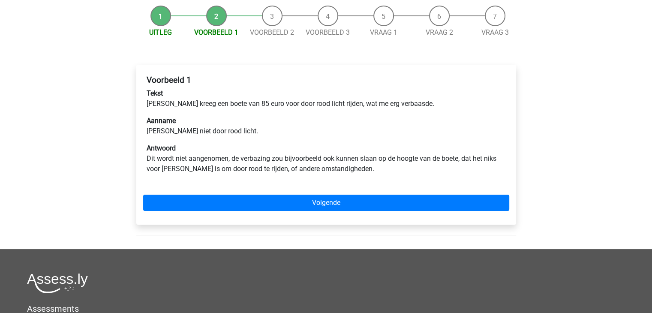
scroll to position [86, 0]
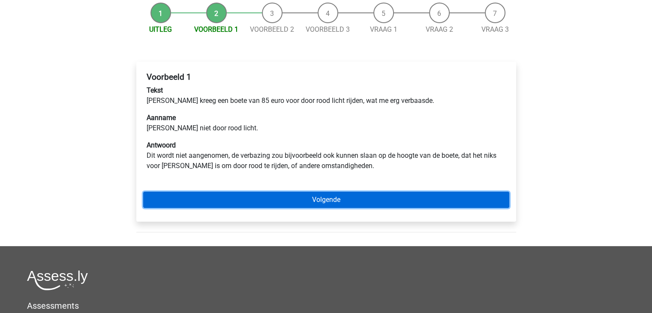
click at [313, 204] on link "Volgende" at bounding box center [326, 200] width 366 height 16
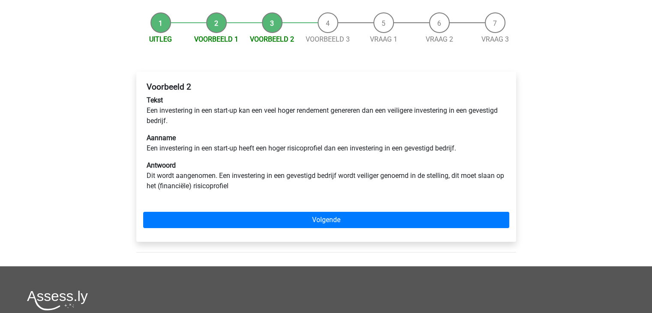
scroll to position [86, 0]
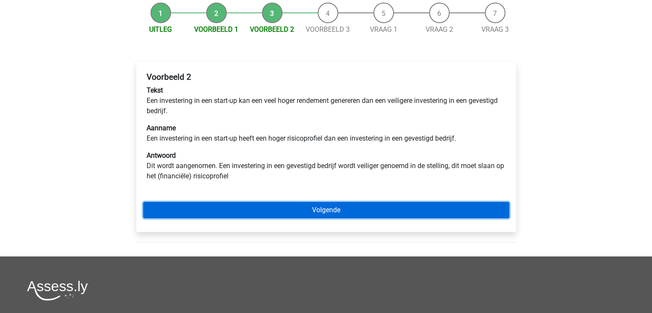
click at [329, 208] on link "Volgende" at bounding box center [326, 210] width 366 height 16
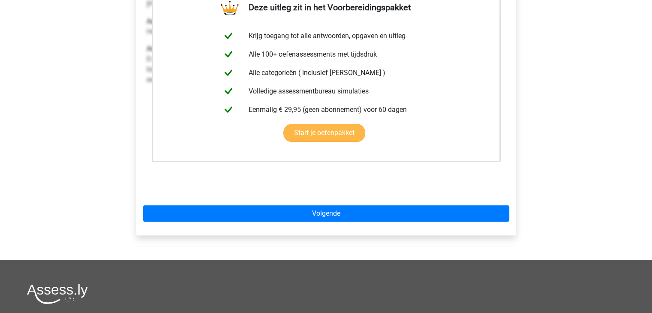
scroll to position [129, 0]
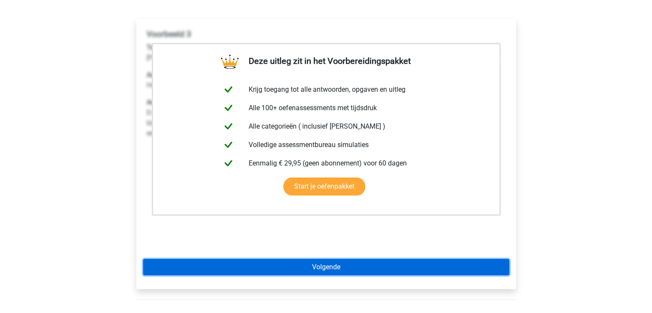
click at [321, 264] on link "Volgende" at bounding box center [326, 267] width 366 height 16
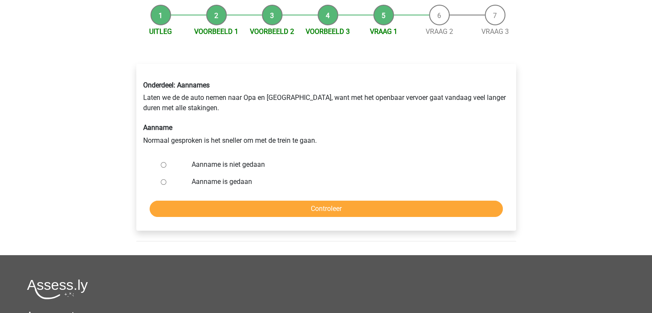
scroll to position [86, 0]
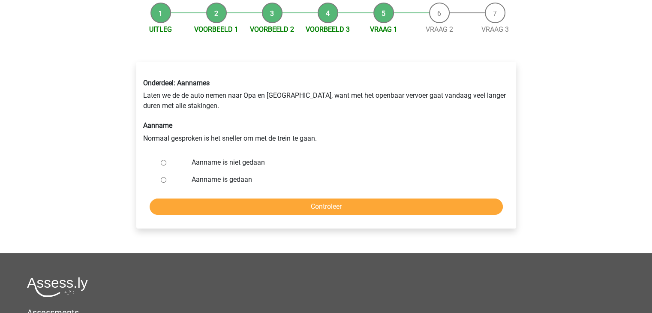
click at [162, 162] on input "Aanname is niet gedaan" at bounding box center [164, 163] width 6 height 6
radio input "true"
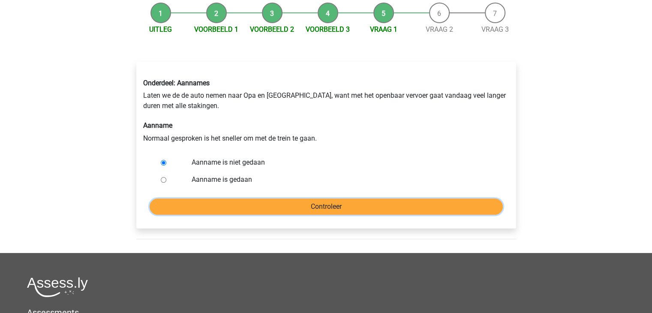
click at [315, 209] on input "Controleer" at bounding box center [326, 206] width 353 height 16
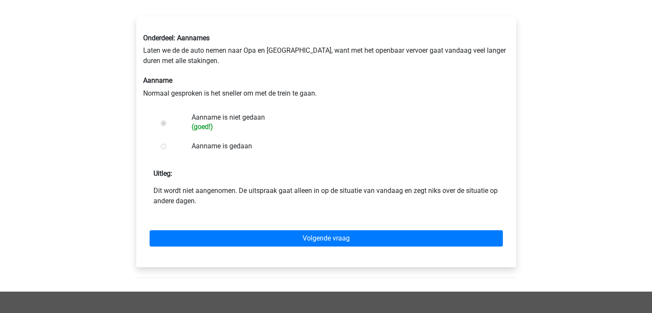
scroll to position [171, 0]
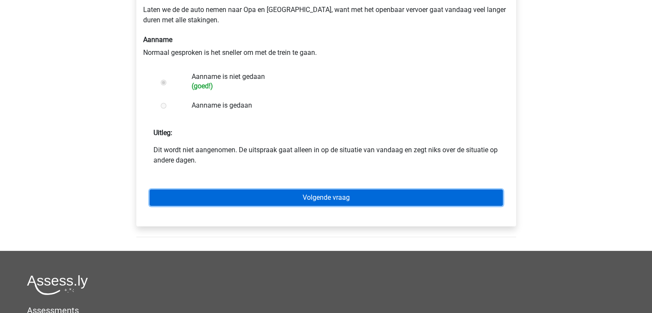
click at [321, 197] on link "Volgende vraag" at bounding box center [326, 197] width 353 height 16
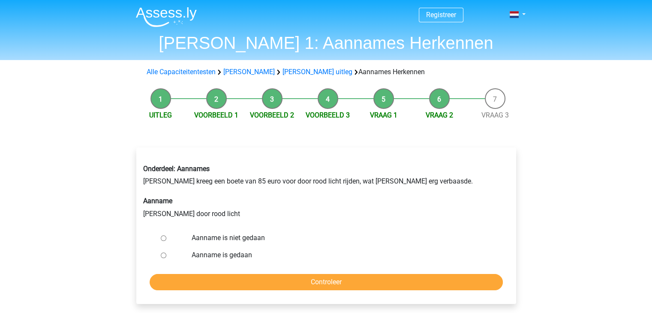
click at [164, 256] on input "Aanname is gedaan" at bounding box center [164, 255] width 6 height 6
radio input "true"
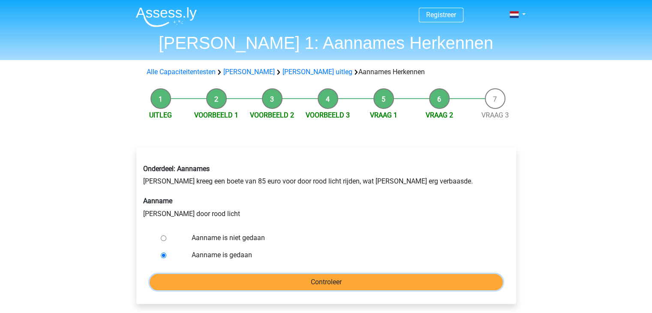
click at [328, 286] on input "Controleer" at bounding box center [326, 282] width 353 height 16
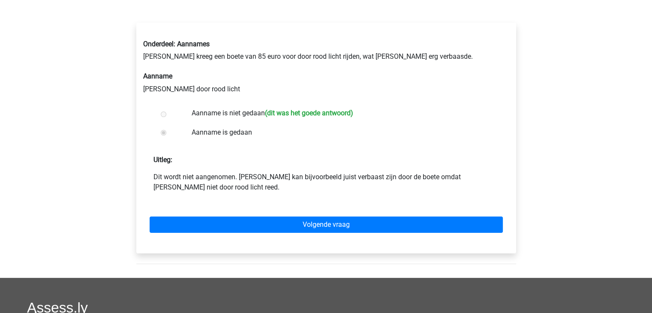
scroll to position [129, 0]
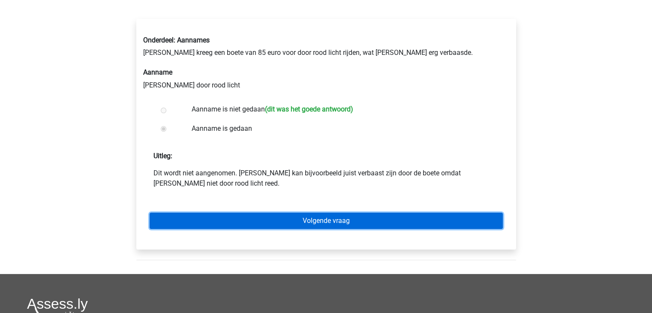
click at [324, 221] on link "Volgende vraag" at bounding box center [326, 221] width 353 height 16
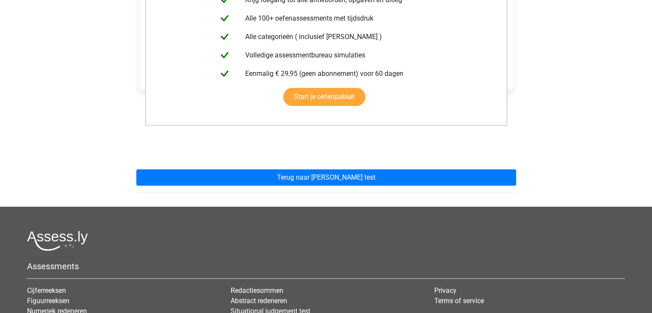
scroll to position [214, 0]
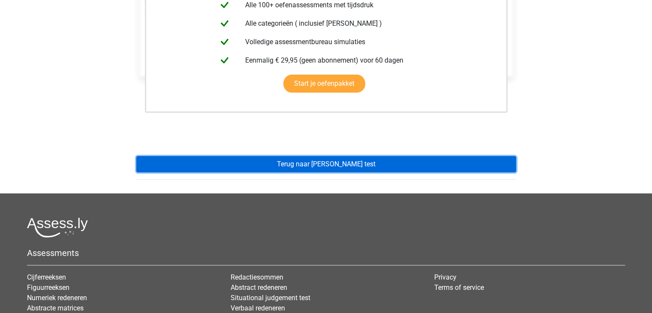
click at [308, 165] on link "Terug naar watson glaser test" at bounding box center [326, 164] width 380 height 16
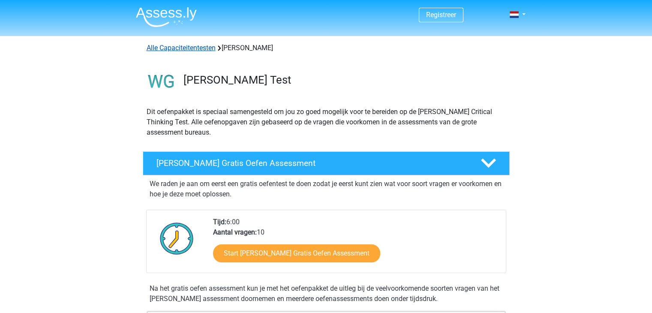
click at [184, 49] on link "Alle Capaciteitentesten" at bounding box center [181, 48] width 69 height 8
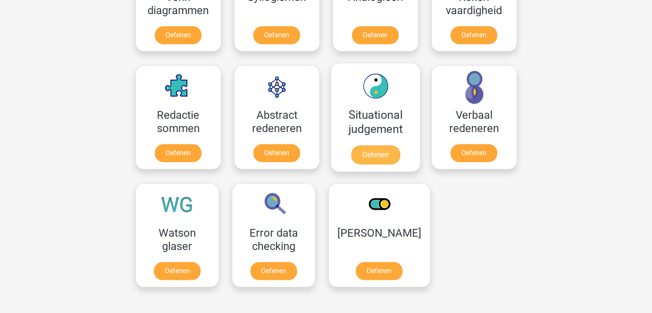
scroll to position [578, 0]
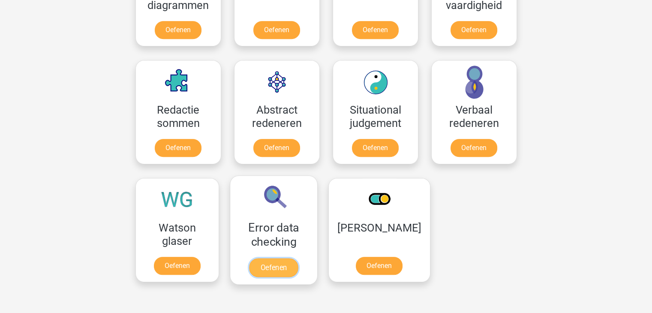
click at [262, 258] on link "Oefenen" at bounding box center [273, 267] width 49 height 19
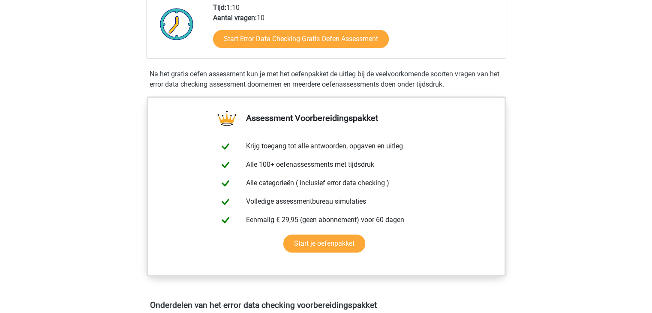
scroll to position [343, 0]
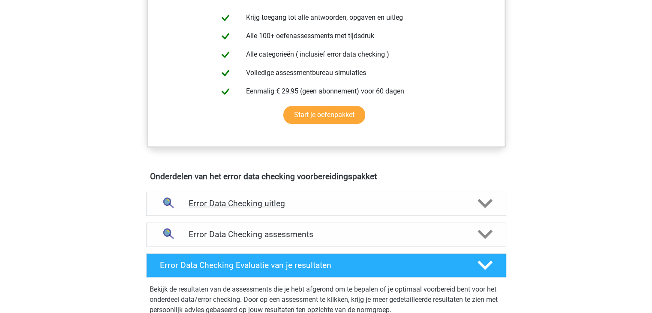
click at [253, 203] on h4 "Error Data Checking uitleg" at bounding box center [326, 203] width 275 height 10
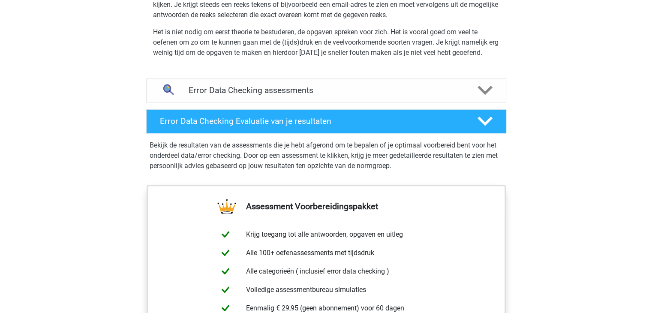
scroll to position [557, 0]
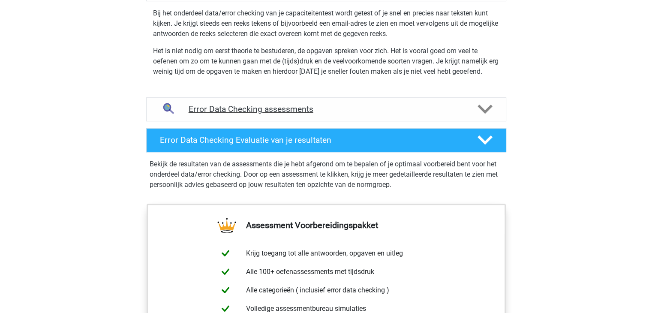
click at [279, 110] on h4 "Error Data Checking assessments" at bounding box center [326, 109] width 275 height 10
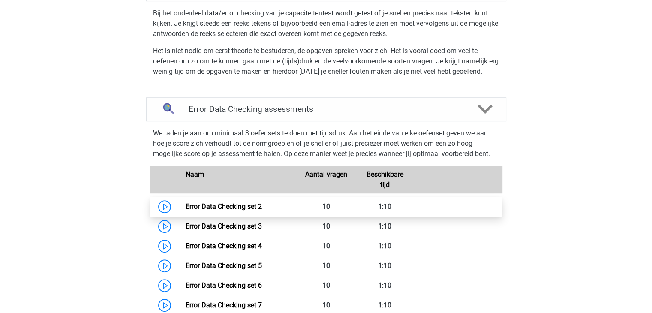
click at [186, 204] on link "Error Data Checking set 2" at bounding box center [224, 206] width 76 height 8
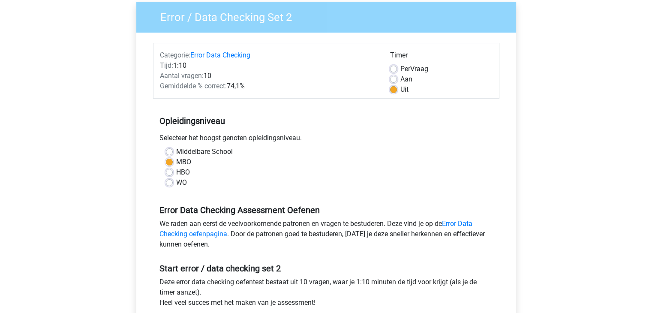
scroll to position [129, 0]
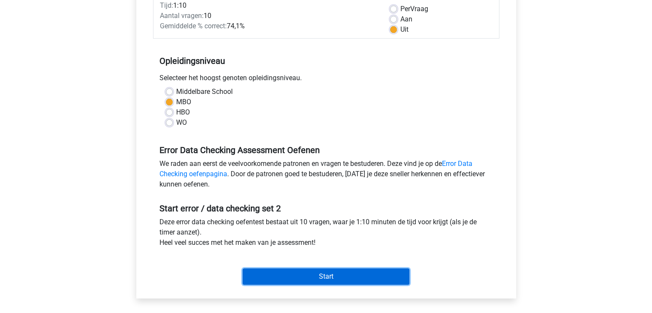
click at [318, 279] on input "Start" at bounding box center [326, 276] width 167 height 16
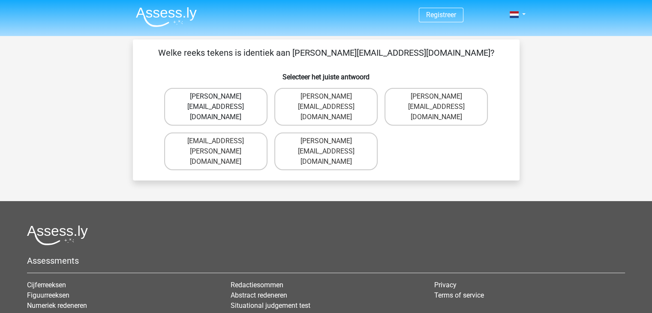
click at [226, 98] on label "[PERSON_NAME][EMAIL_ADDRESS][DOMAIN_NAME]" at bounding box center [215, 107] width 103 height 38
click at [221, 98] on input "[PERSON_NAME][EMAIL_ADDRESS][DOMAIN_NAME]" at bounding box center [219, 99] width 6 height 6
radio input "true"
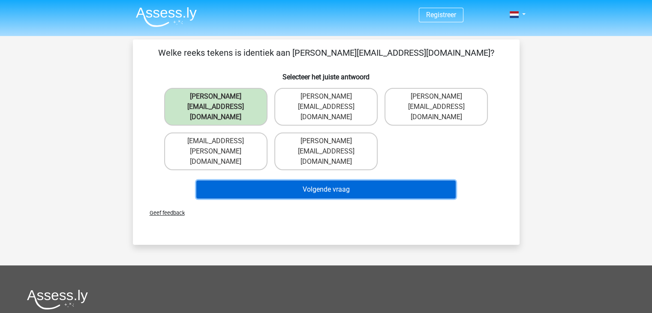
click at [291, 180] on button "Volgende vraag" at bounding box center [325, 189] width 259 height 18
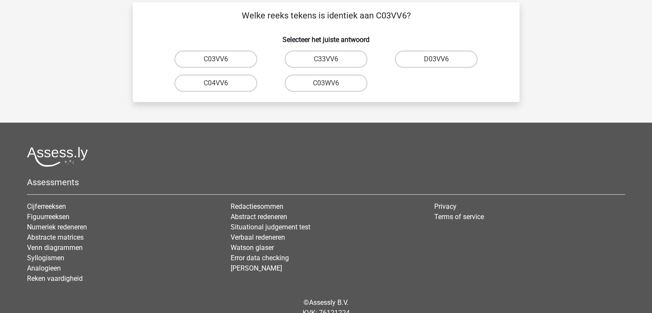
scroll to position [39, 0]
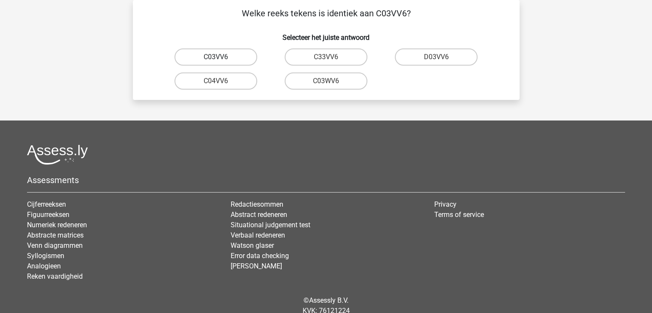
click at [223, 57] on label "C03VV6" at bounding box center [215, 56] width 83 height 17
click at [221, 57] on input "C03VV6" at bounding box center [219, 60] width 6 height 6
radio input "true"
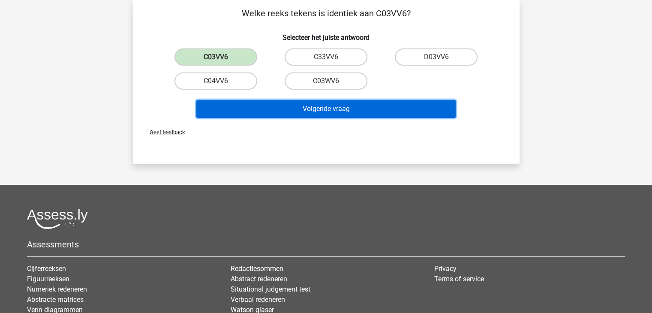
click at [304, 107] on button "Volgende vraag" at bounding box center [325, 109] width 259 height 18
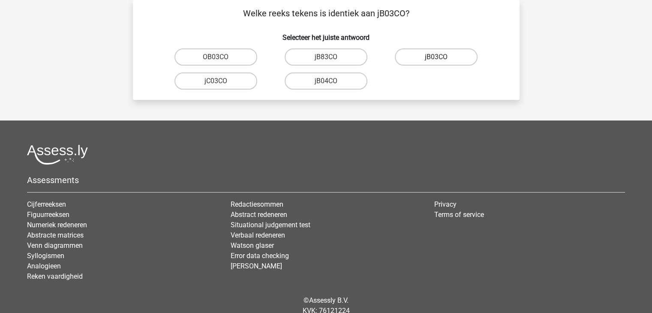
click at [441, 55] on label "jB03CO" at bounding box center [436, 56] width 83 height 17
click at [441, 57] on input "jB03CO" at bounding box center [439, 60] width 6 height 6
radio input "true"
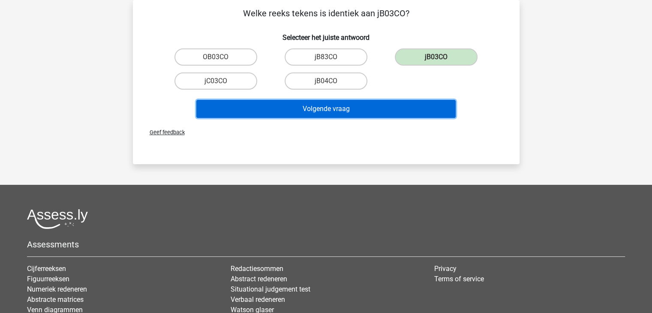
click at [353, 108] on button "Volgende vraag" at bounding box center [325, 109] width 259 height 18
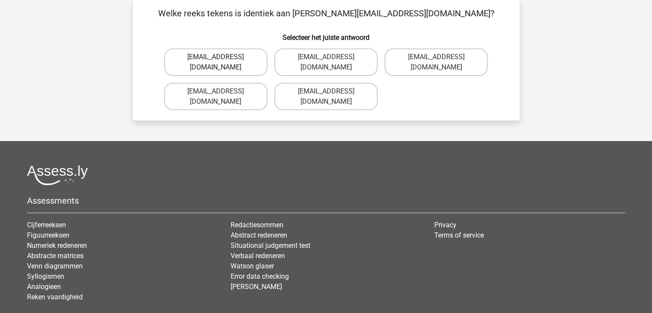
click at [197, 57] on label "Jack_Conley@hotmail.uk.com" at bounding box center [215, 61] width 103 height 27
click at [216, 57] on input "Jack_Conley@hotmail.uk.com" at bounding box center [219, 60] width 6 height 6
radio input "true"
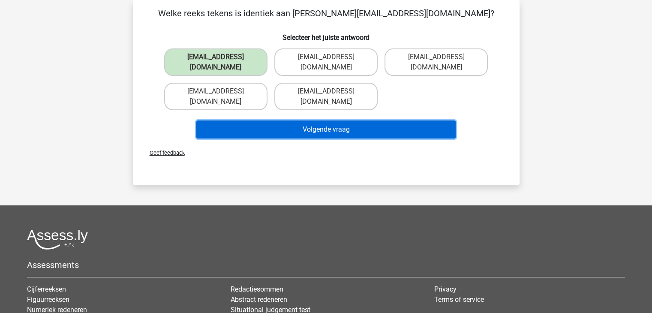
click at [309, 120] on button "Volgende vraag" at bounding box center [325, 129] width 259 height 18
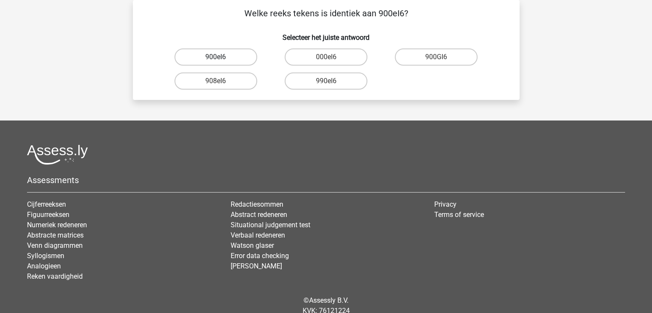
click at [221, 57] on label "900eI6" at bounding box center [215, 56] width 83 height 17
click at [221, 57] on input "900eI6" at bounding box center [219, 60] width 6 height 6
radio input "true"
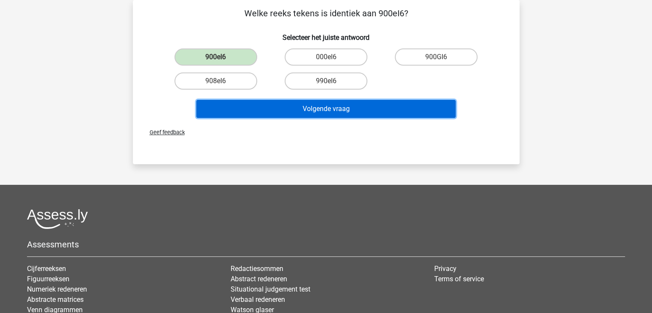
click at [344, 110] on button "Volgende vraag" at bounding box center [325, 109] width 259 height 18
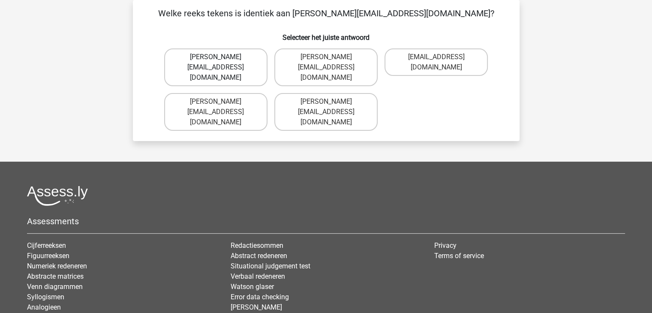
click at [228, 58] on label "Michael_Meade@joymail.gr" at bounding box center [215, 67] width 103 height 38
click at [221, 58] on input "Michael_Meade@joymail.gr" at bounding box center [219, 60] width 6 height 6
radio input "true"
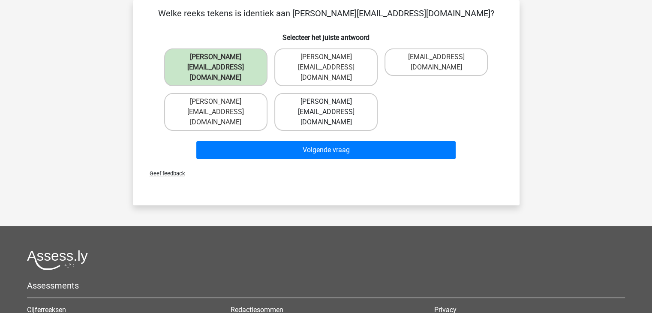
click at [306, 93] on label "[PERSON_NAME][EMAIL_ADDRESS][DOMAIN_NAME]" at bounding box center [325, 112] width 103 height 38
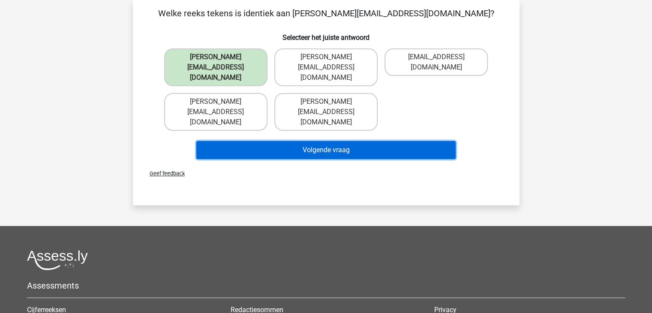
click at [309, 141] on button "Volgende vraag" at bounding box center [325, 150] width 259 height 18
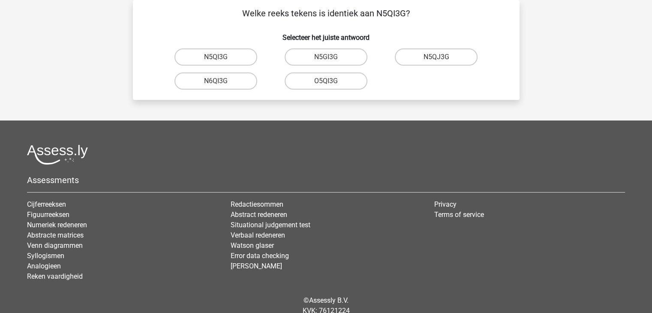
click at [217, 60] on input "N5QI3G" at bounding box center [219, 60] width 6 height 6
radio input "true"
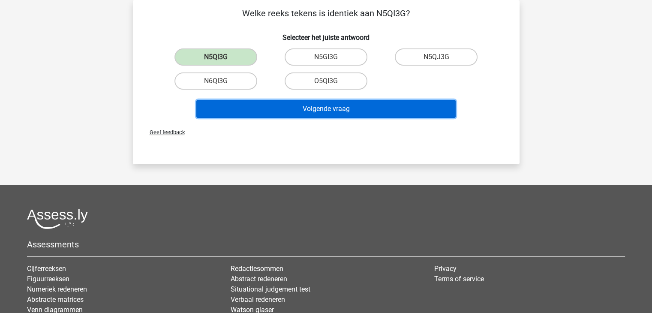
click at [280, 111] on button "Volgende vraag" at bounding box center [325, 109] width 259 height 18
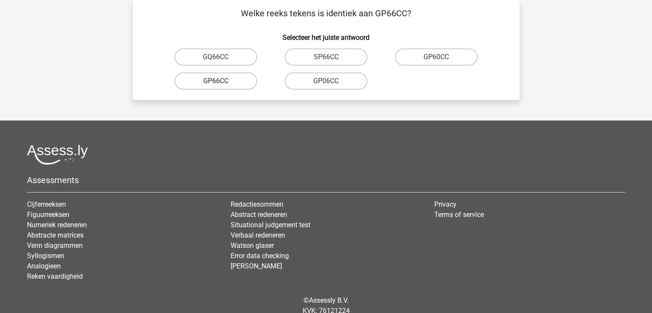
click at [236, 79] on label "GP66CC" at bounding box center [215, 80] width 83 height 17
click at [221, 81] on input "GP66CC" at bounding box center [219, 84] width 6 height 6
radio input "true"
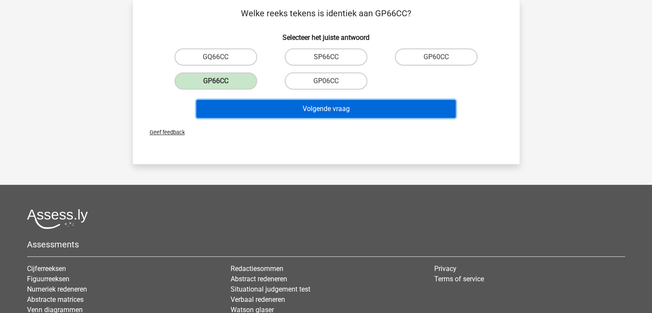
click at [300, 110] on button "Volgende vraag" at bounding box center [325, 109] width 259 height 18
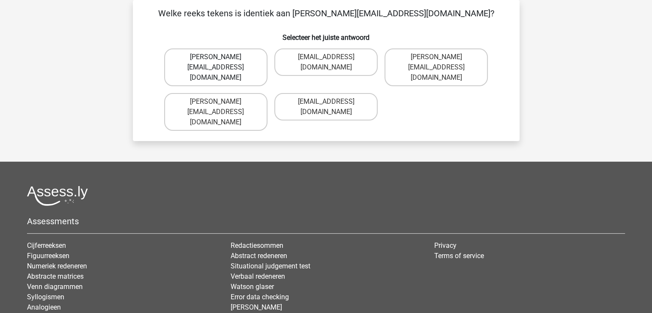
click at [216, 55] on label "Thomas_Mead@joinmail.uk.co" at bounding box center [215, 67] width 103 height 38
click at [216, 57] on input "Thomas_Mead@joinmail.uk.co" at bounding box center [219, 60] width 6 height 6
radio input "true"
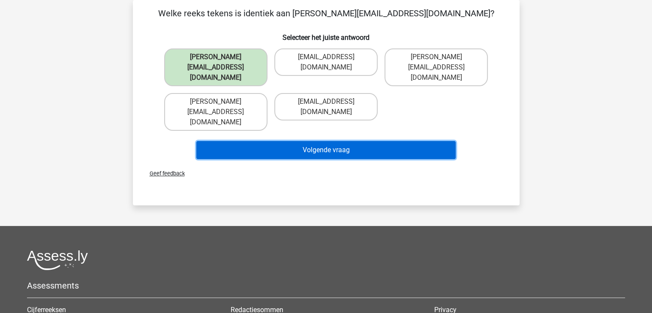
click at [318, 141] on button "Volgende vraag" at bounding box center [325, 150] width 259 height 18
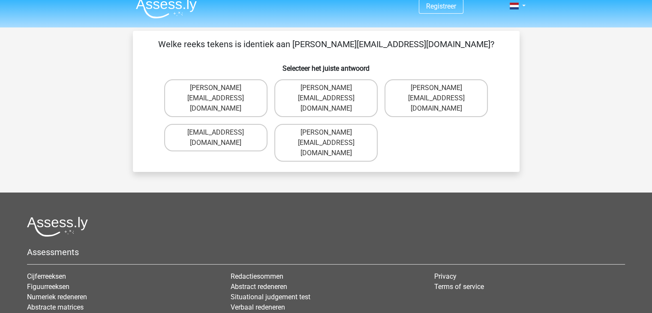
scroll to position [0, 0]
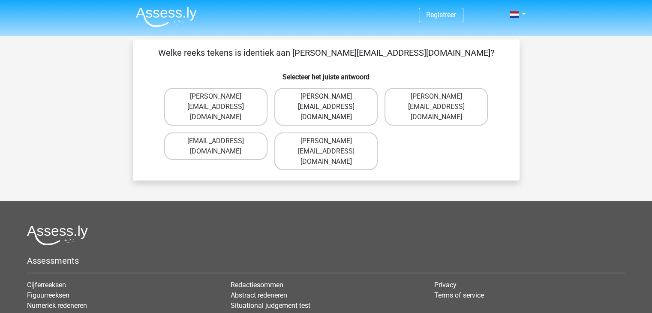
click at [304, 98] on label "Richard-Pierce@hotmails.co.com" at bounding box center [325, 107] width 103 height 38
click at [326, 98] on input "Richard-Pierce@hotmails.co.com" at bounding box center [329, 99] width 6 height 6
radio input "true"
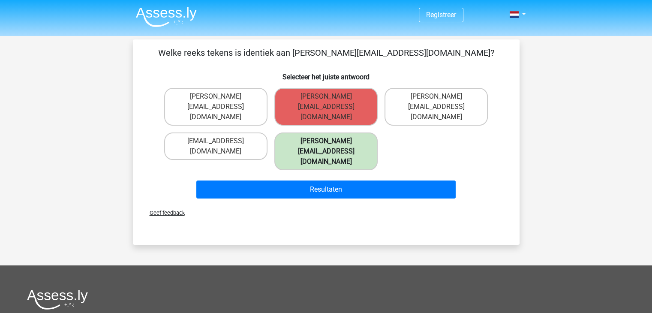
click at [328, 140] on label "Richard-Pierson@hotmails.co.com" at bounding box center [325, 151] width 103 height 38
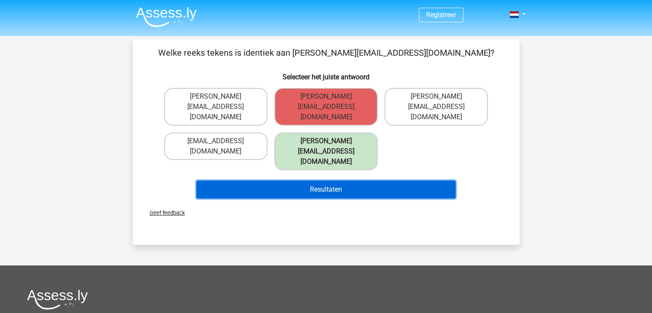
click at [336, 180] on button "Resultaten" at bounding box center [325, 189] width 259 height 18
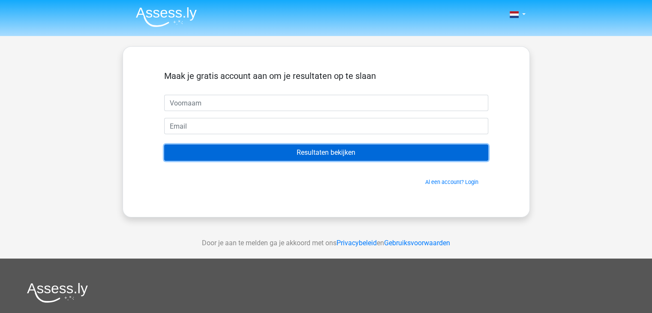
click at [298, 157] on input "Resultaten bekijken" at bounding box center [326, 152] width 324 height 16
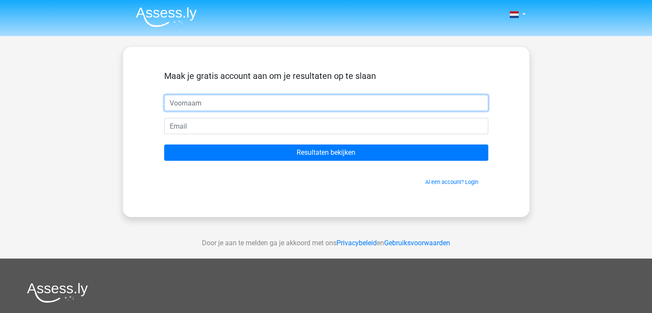
click at [199, 104] on input "text" at bounding box center [326, 103] width 324 height 16
type input "[PERSON_NAME]"
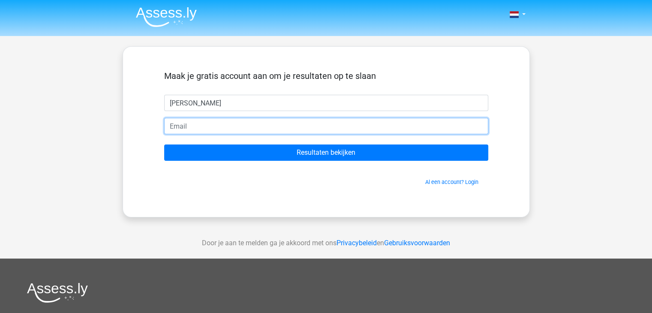
click at [204, 126] on input "email" at bounding box center [326, 126] width 324 height 16
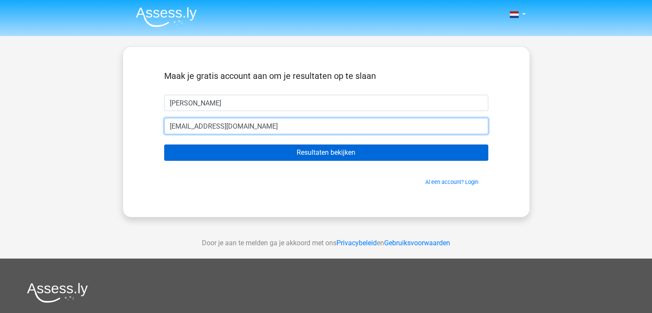
type input "[EMAIL_ADDRESS][DOMAIN_NAME]"
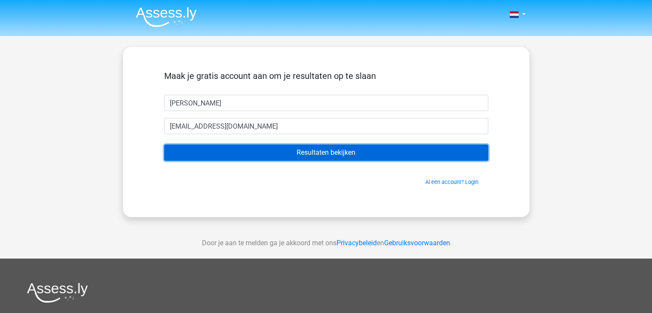
click at [314, 153] on input "Resultaten bekijken" at bounding box center [326, 152] width 324 height 16
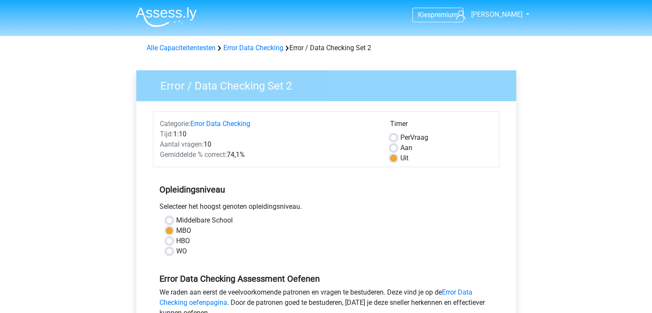
click at [176, 240] on label "HBO" at bounding box center [183, 241] width 14 height 10
click at [168, 240] on input "HBO" at bounding box center [169, 240] width 7 height 9
radio input "true"
click at [202, 47] on link "Alle Capaciteitentesten" at bounding box center [181, 48] width 69 height 8
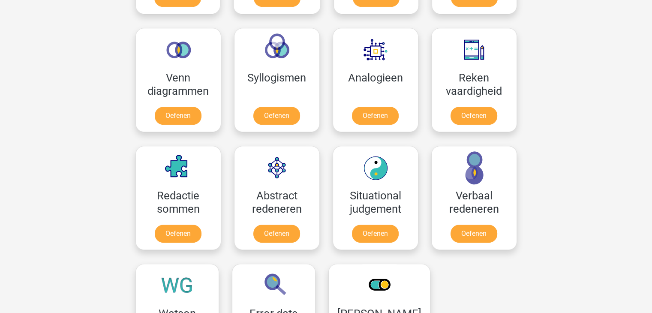
scroll to position [578, 0]
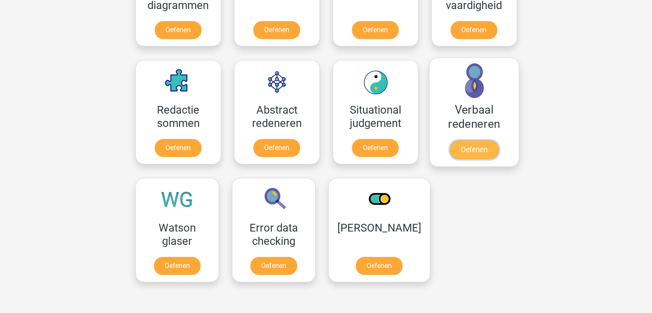
click at [465, 140] on link "Oefenen" at bounding box center [473, 149] width 49 height 19
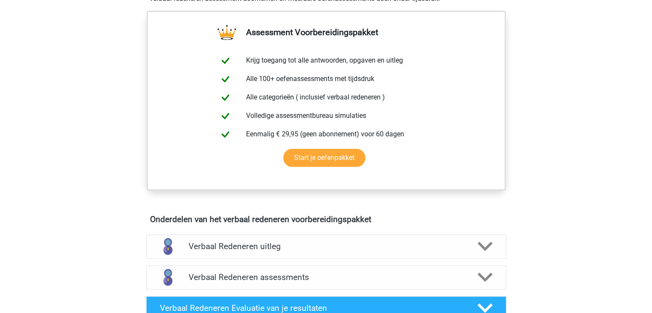
scroll to position [343, 0]
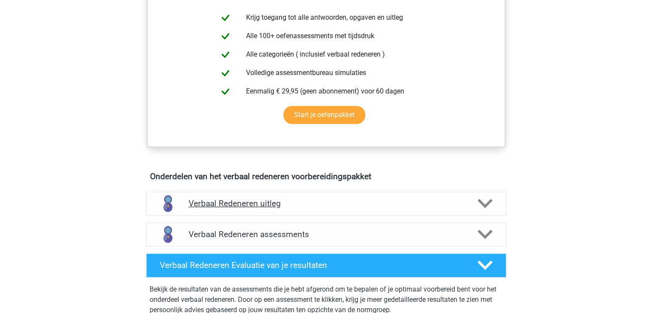
click at [270, 205] on h4 "Verbaal Redeneren uitleg" at bounding box center [326, 203] width 275 height 10
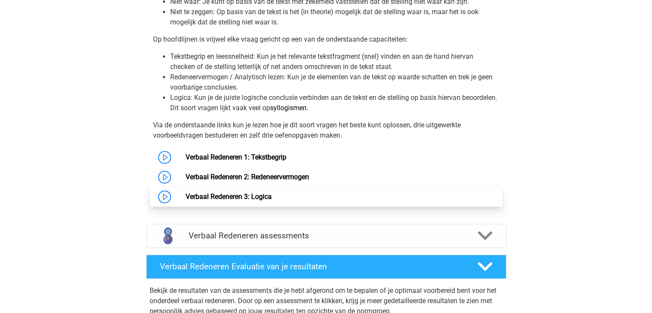
scroll to position [643, 0]
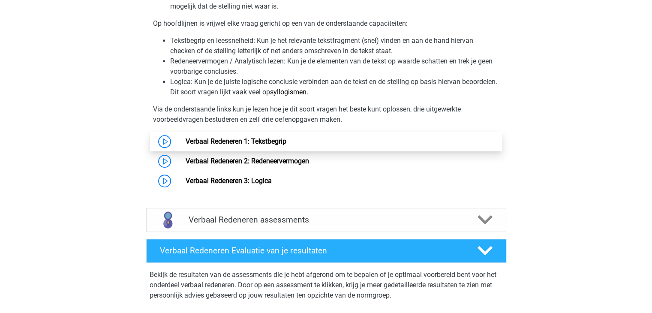
click at [273, 137] on link "Verbaal Redeneren 1: Tekstbegrip" at bounding box center [236, 141] width 101 height 8
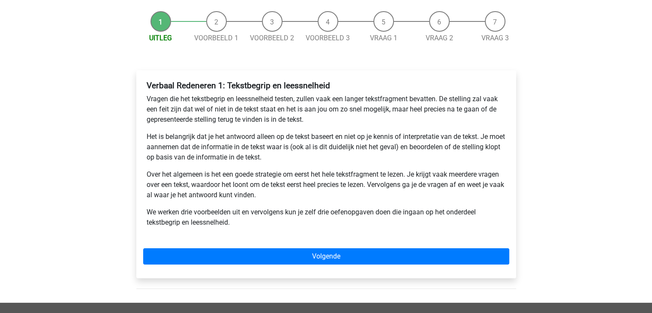
scroll to position [86, 0]
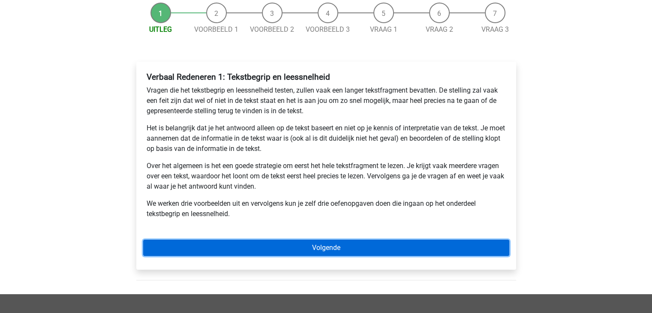
click at [346, 244] on link "Volgende" at bounding box center [326, 248] width 366 height 16
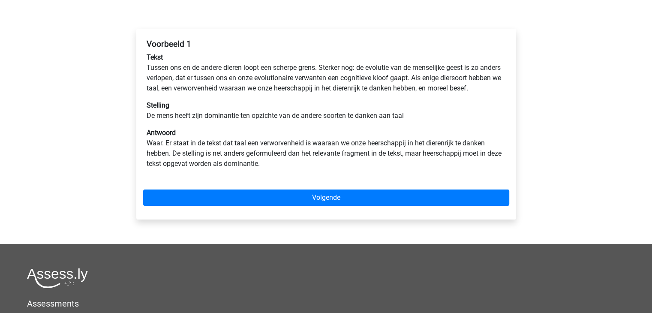
scroll to position [129, 0]
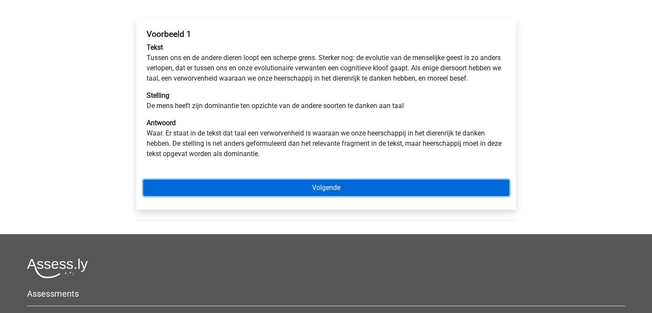
click at [338, 196] on link "Volgende" at bounding box center [326, 188] width 366 height 16
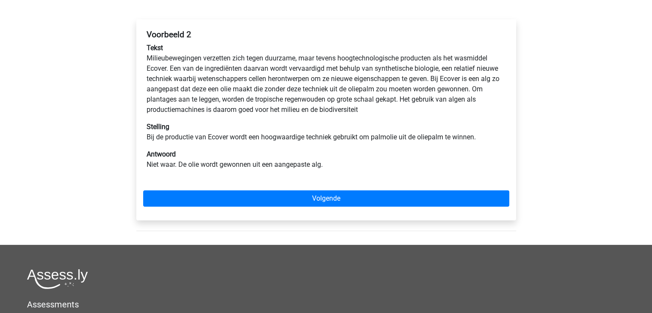
scroll to position [129, 0]
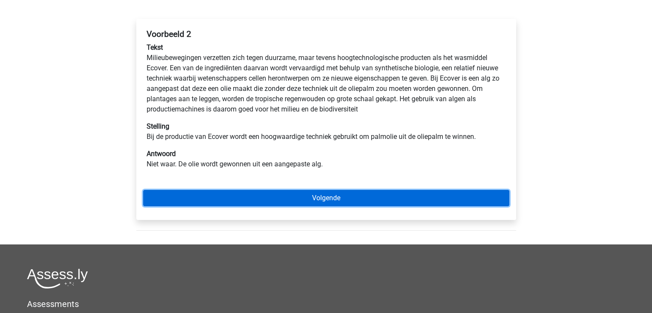
click at [309, 202] on link "Volgende" at bounding box center [326, 198] width 366 height 16
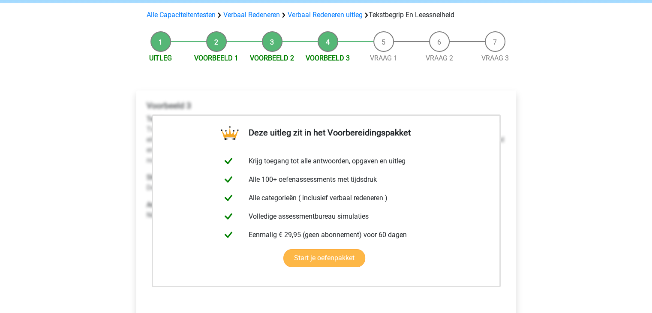
scroll to position [129, 0]
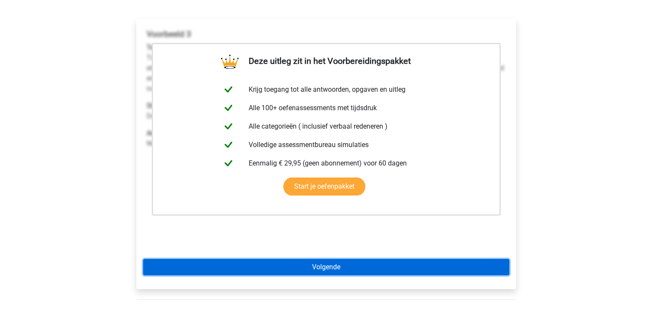
click at [324, 269] on link "Volgende" at bounding box center [326, 267] width 366 height 16
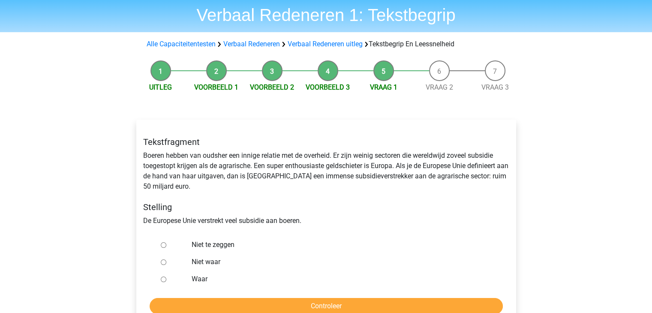
scroll to position [43, 0]
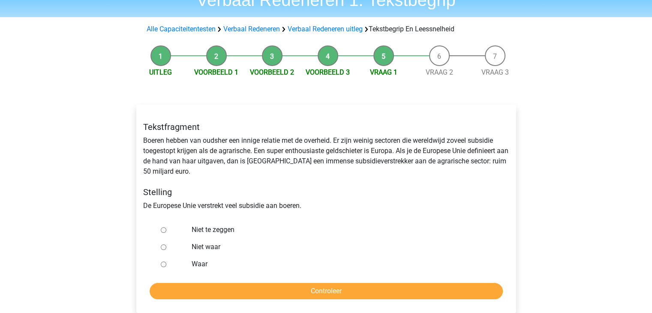
click at [161, 267] on input "Waar" at bounding box center [164, 264] width 6 height 6
radio input "true"
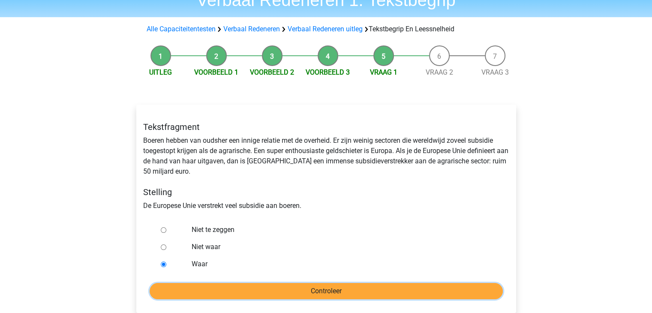
click at [264, 296] on input "Controleer" at bounding box center [326, 291] width 353 height 16
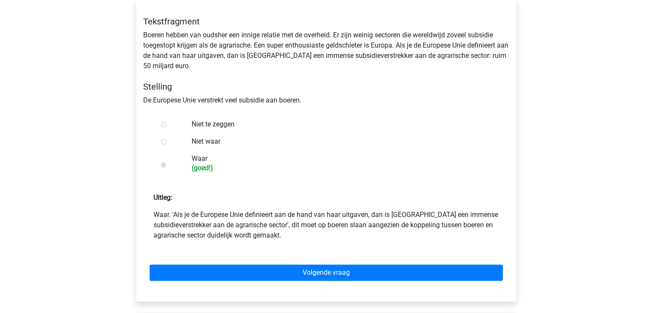
scroll to position [171, 0]
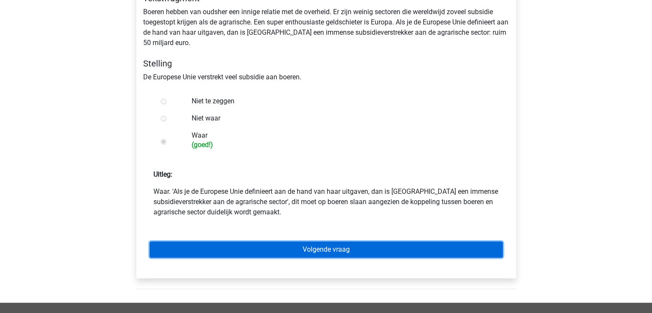
click at [309, 252] on link "Volgende vraag" at bounding box center [326, 249] width 353 height 16
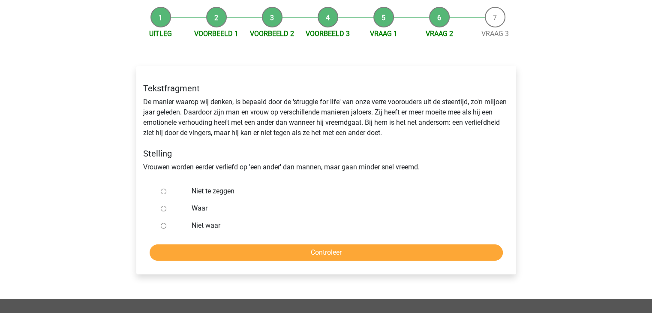
scroll to position [86, 0]
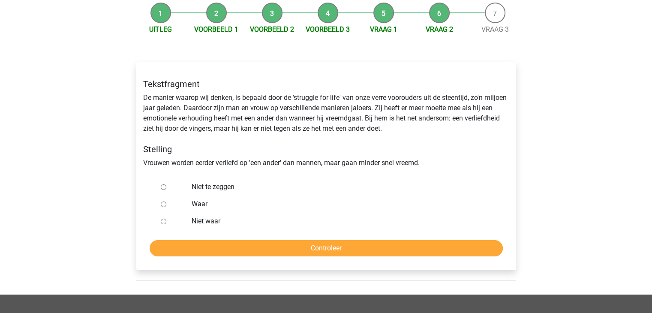
click at [162, 187] on input "Niet te zeggen" at bounding box center [164, 187] width 6 height 6
radio input "true"
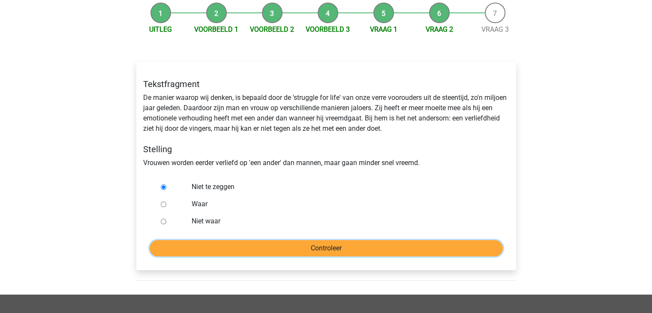
click at [279, 246] on input "Controleer" at bounding box center [326, 248] width 353 height 16
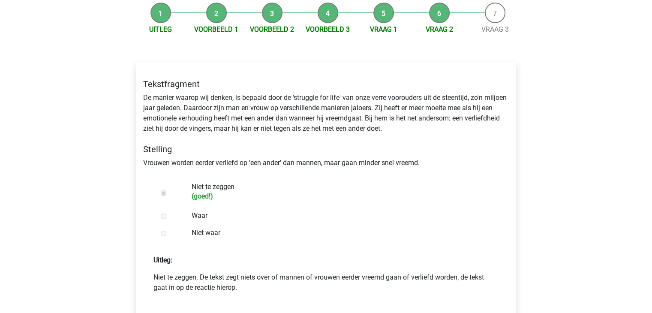
scroll to position [171, 0]
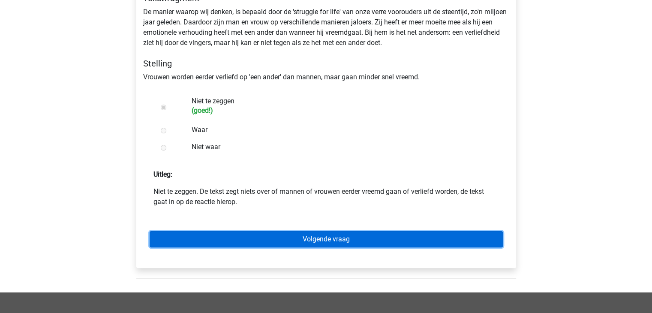
click at [290, 236] on link "Volgende vraag" at bounding box center [326, 239] width 353 height 16
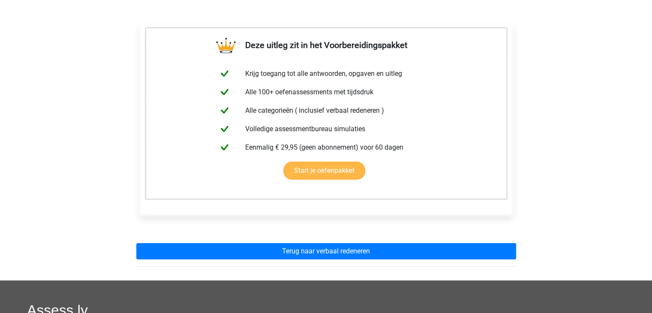
scroll to position [129, 0]
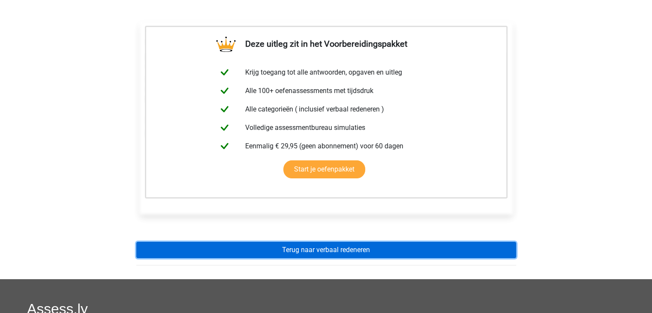
click at [319, 251] on link "Terug naar verbaal redeneren" at bounding box center [326, 250] width 380 height 16
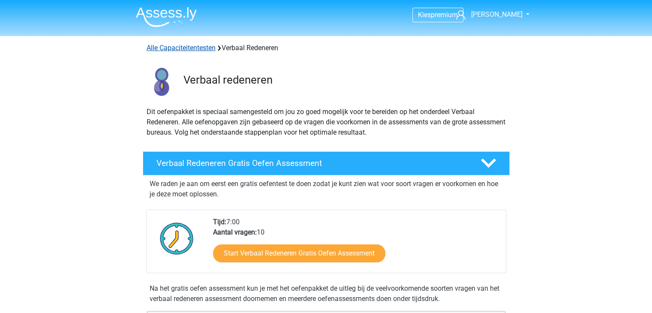
click at [192, 50] on link "Alle Capaciteitentesten" at bounding box center [181, 48] width 69 height 8
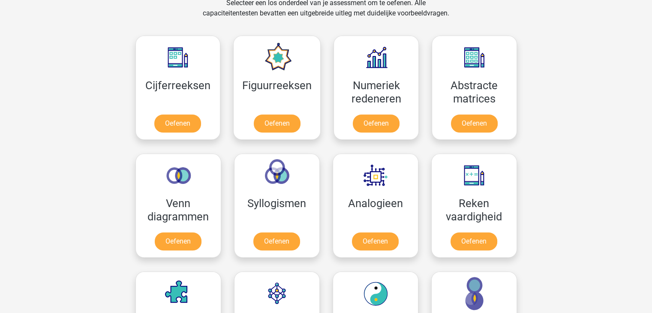
scroll to position [449, 0]
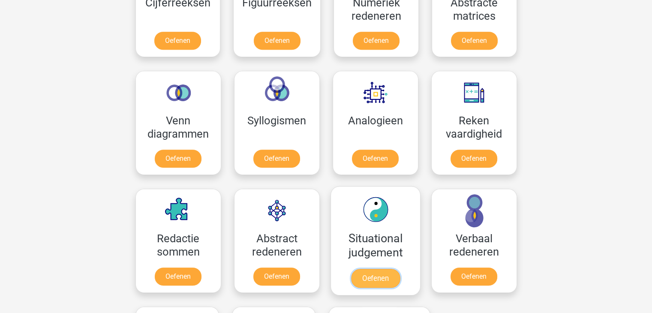
click at [390, 269] on link "Oefenen" at bounding box center [375, 278] width 49 height 19
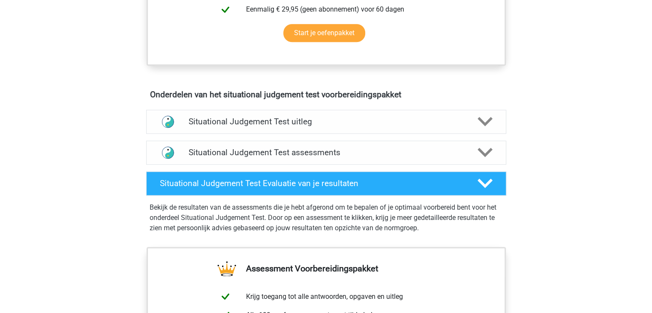
scroll to position [471, 0]
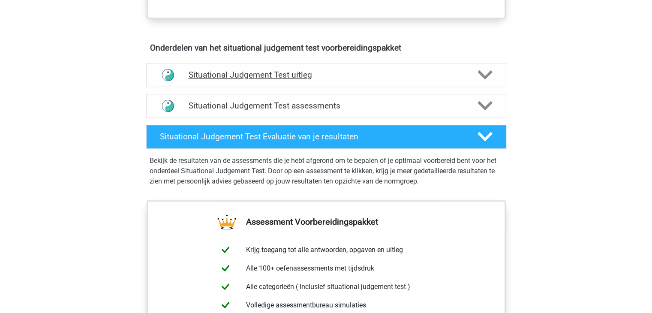
click at [285, 71] on h4 "Situational Judgement Test uitleg" at bounding box center [326, 75] width 275 height 10
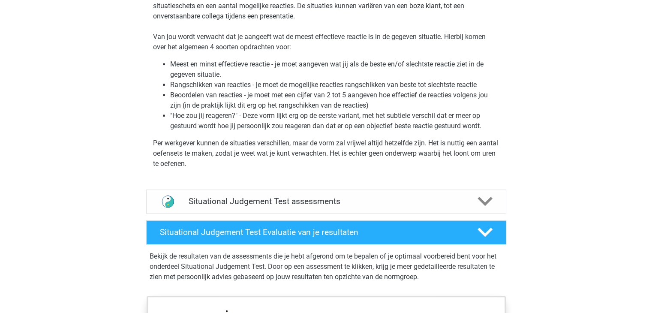
scroll to position [600, 0]
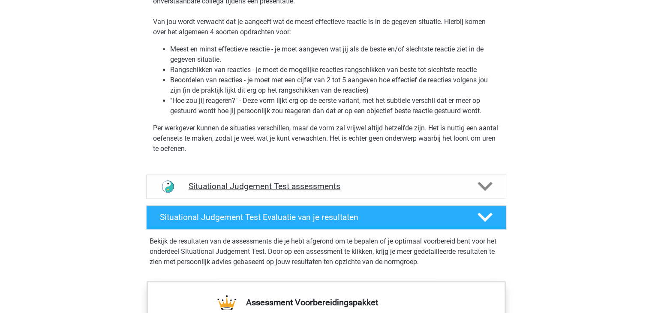
click at [334, 188] on h4 "Situational Judgement Test assessments" at bounding box center [326, 186] width 275 height 10
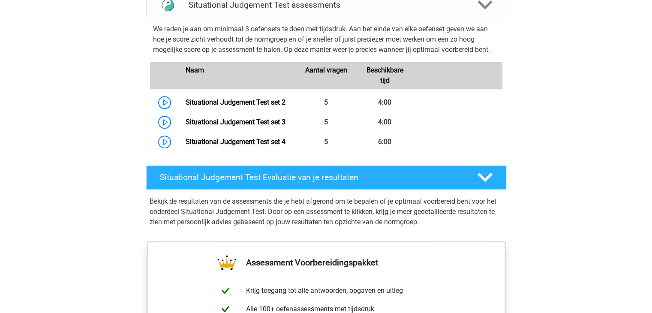
scroll to position [771, 0]
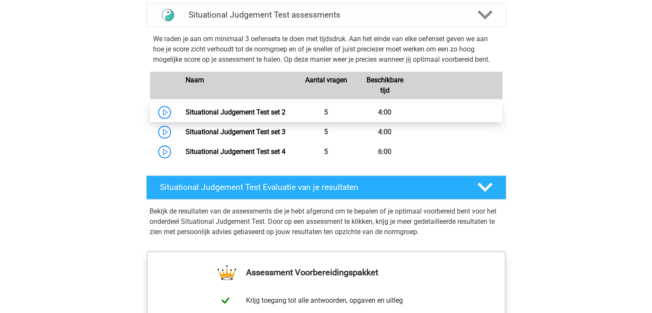
click at [259, 112] on link "Situational Judgement Test set 2" at bounding box center [236, 112] width 100 height 8
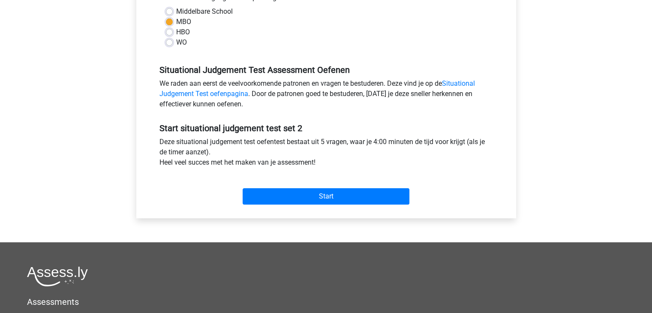
scroll to position [214, 0]
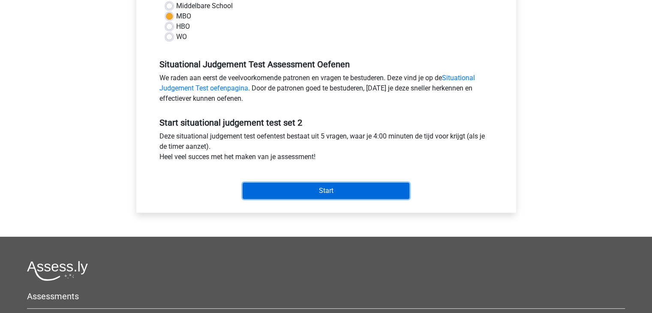
click at [348, 191] on input "Start" at bounding box center [326, 191] width 167 height 16
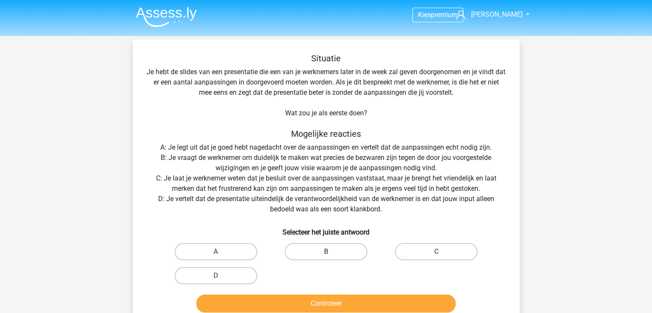
click at [332, 252] on label "B" at bounding box center [326, 251] width 83 height 17
click at [331, 252] on input "B" at bounding box center [329, 255] width 6 height 6
radio input "true"
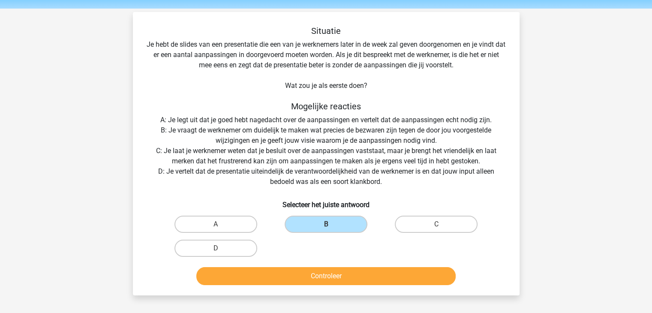
scroll to position [43, 0]
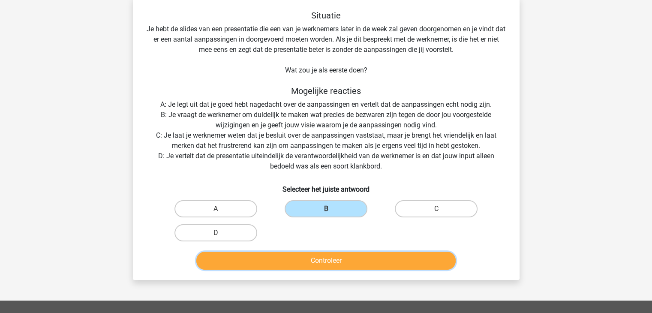
click at [337, 263] on button "Controleer" at bounding box center [325, 261] width 259 height 18
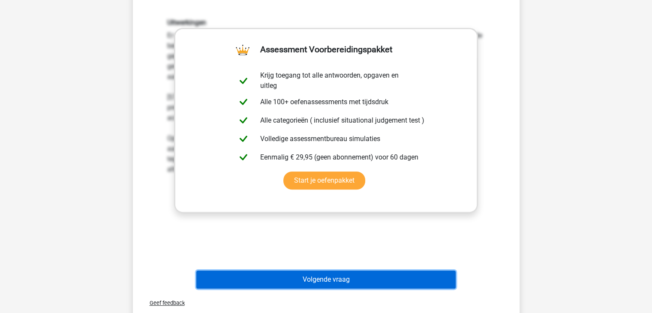
click at [340, 278] on button "Volgende vraag" at bounding box center [325, 279] width 259 height 18
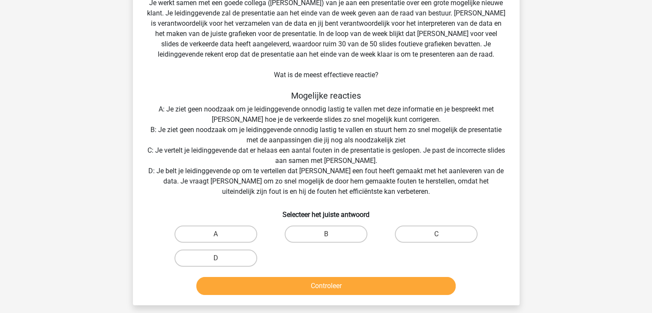
scroll to position [82, 0]
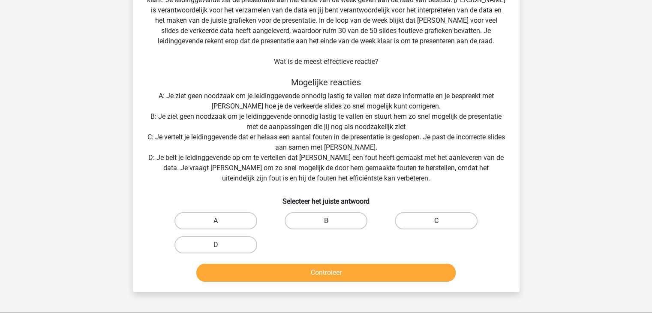
click at [450, 225] on label "C" at bounding box center [436, 220] width 83 height 17
click at [442, 225] on input "C" at bounding box center [439, 224] width 6 height 6
radio input "true"
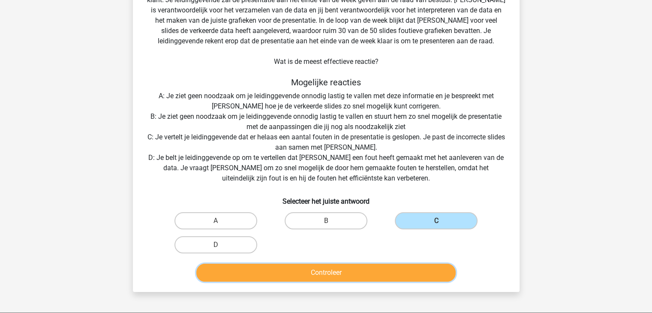
click at [365, 274] on button "Controleer" at bounding box center [325, 273] width 259 height 18
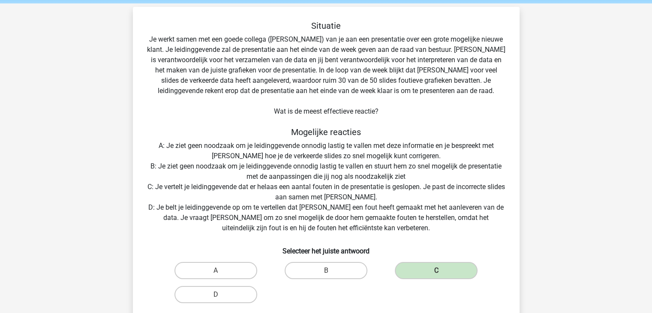
scroll to position [0, 0]
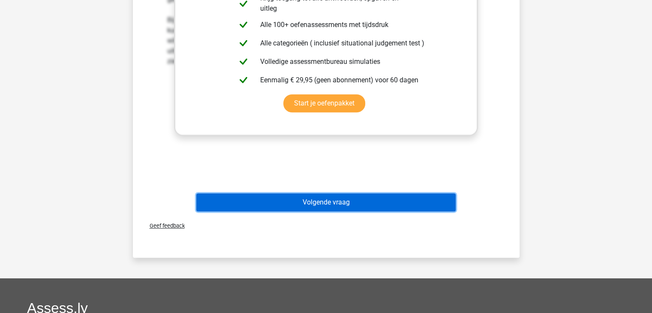
click at [332, 204] on button "Volgende vraag" at bounding box center [325, 202] width 259 height 18
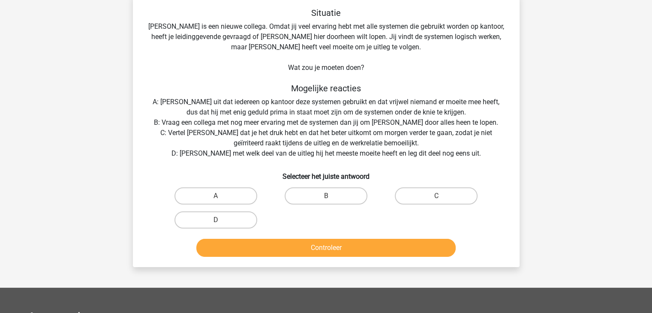
scroll to position [39, 0]
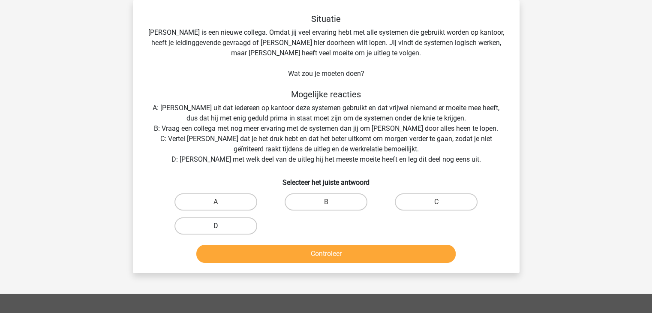
click at [221, 225] on label "D" at bounding box center [215, 225] width 83 height 17
click at [221, 226] on input "D" at bounding box center [219, 229] width 6 height 6
radio input "true"
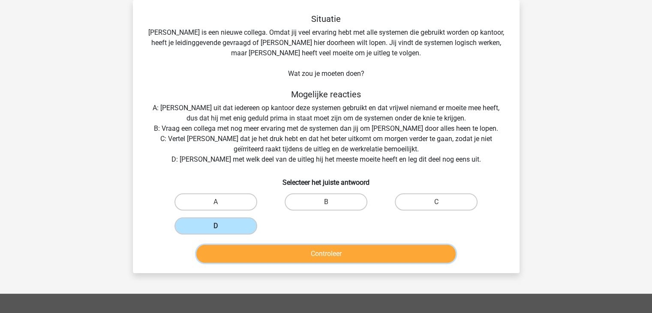
click at [269, 251] on button "Controleer" at bounding box center [325, 254] width 259 height 18
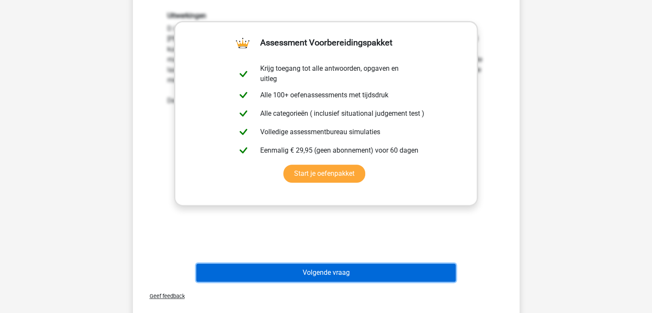
click at [326, 274] on button "Volgende vraag" at bounding box center [325, 273] width 259 height 18
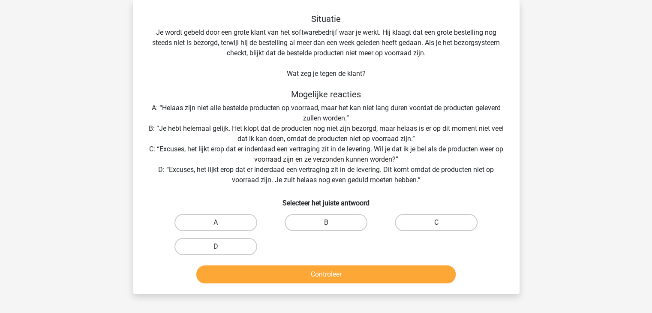
click at [423, 222] on label "C" at bounding box center [436, 222] width 83 height 17
click at [436, 222] on input "C" at bounding box center [439, 225] width 6 height 6
radio input "true"
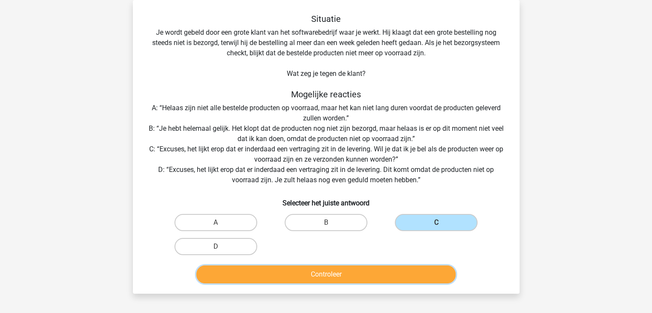
click at [356, 275] on button "Controleer" at bounding box center [325, 274] width 259 height 18
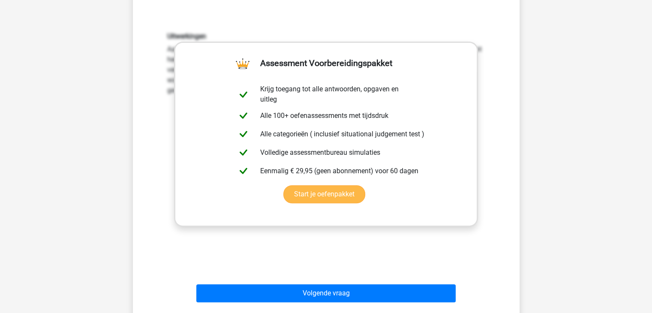
scroll to position [382, 0]
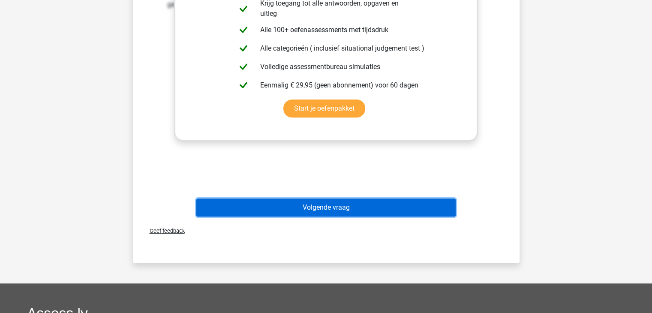
click at [312, 202] on button "Volgende vraag" at bounding box center [325, 207] width 259 height 18
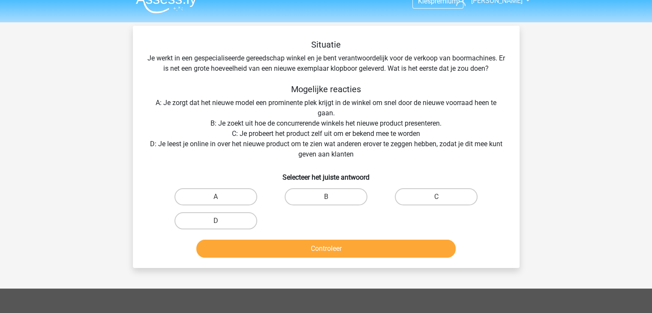
scroll to position [0, 0]
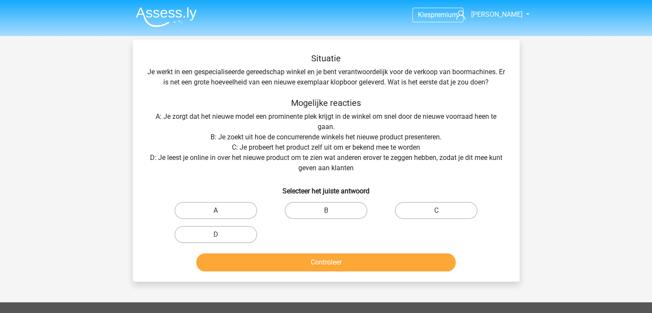
click at [235, 211] on label "A" at bounding box center [215, 210] width 83 height 17
click at [221, 211] on input "A" at bounding box center [219, 213] width 6 height 6
radio input "true"
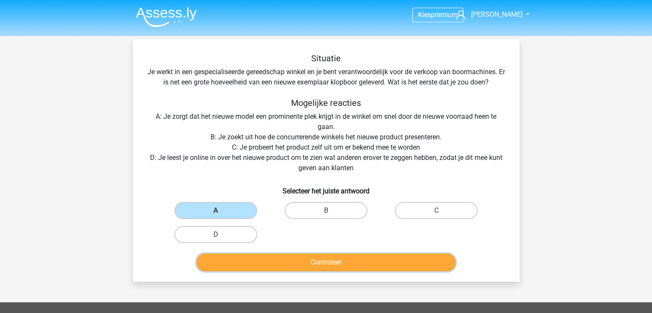
click at [336, 267] on button "Controleer" at bounding box center [325, 262] width 259 height 18
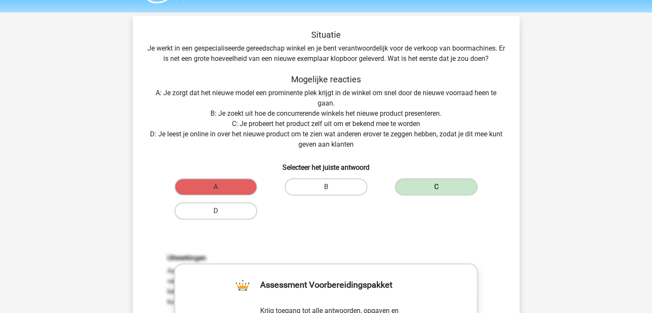
scroll to position [43, 0]
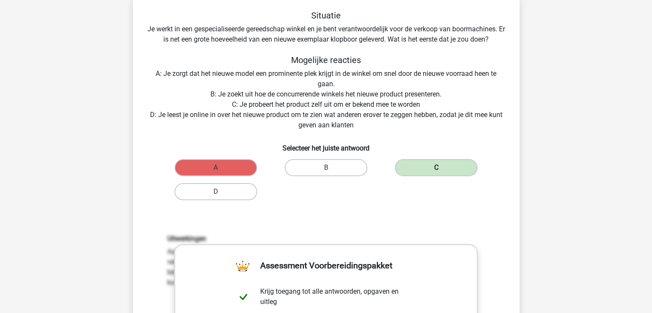
click at [429, 165] on label "C" at bounding box center [436, 167] width 83 height 17
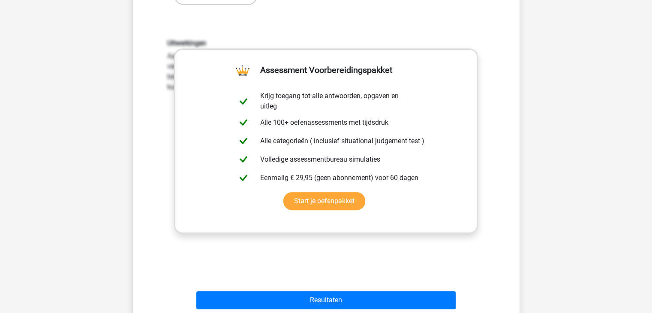
scroll to position [343, 0]
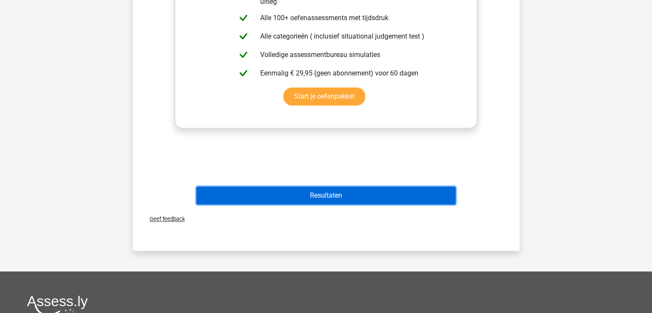
click at [332, 198] on button "Resultaten" at bounding box center [325, 195] width 259 height 18
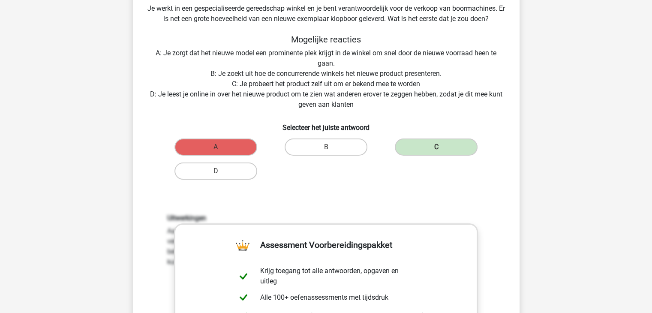
scroll to position [0, 0]
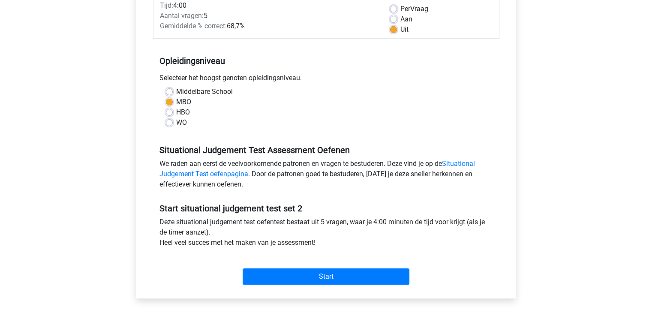
scroll to position [43, 0]
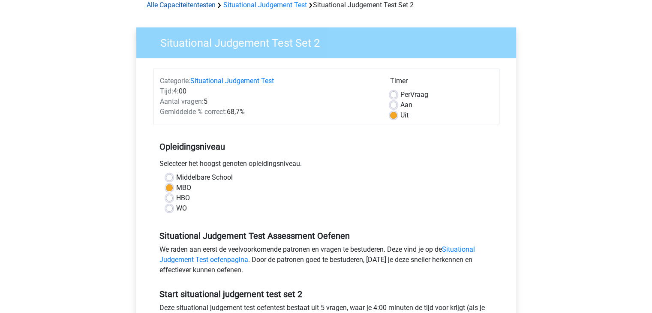
click at [171, 6] on link "Alle Capaciteitentesten" at bounding box center [181, 5] width 69 height 8
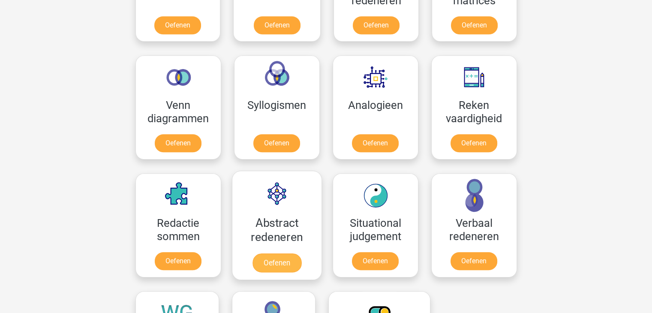
scroll to position [449, 0]
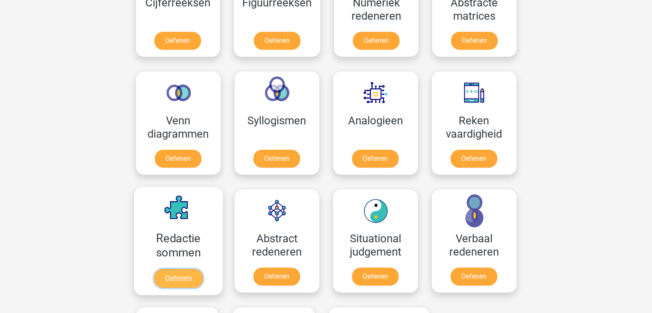
click at [195, 269] on link "Oefenen" at bounding box center [177, 278] width 49 height 19
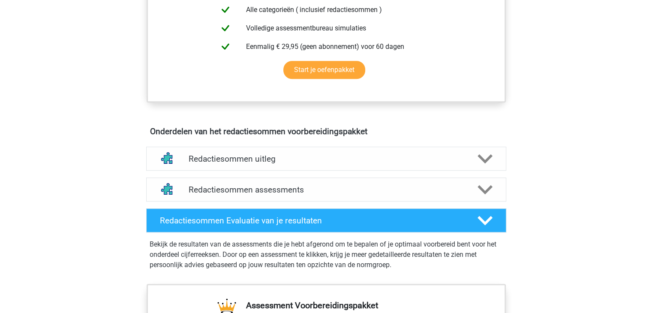
scroll to position [386, 0]
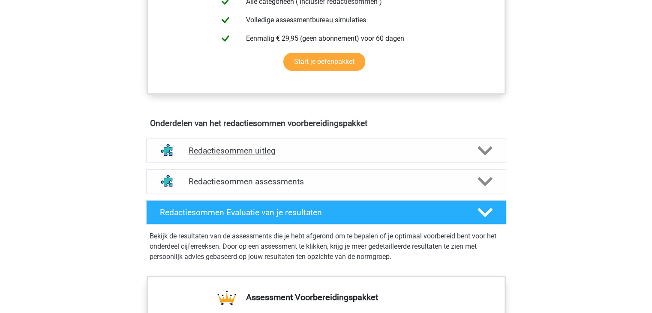
click at [284, 155] on h4 "Redactiesommen uitleg" at bounding box center [326, 151] width 275 height 10
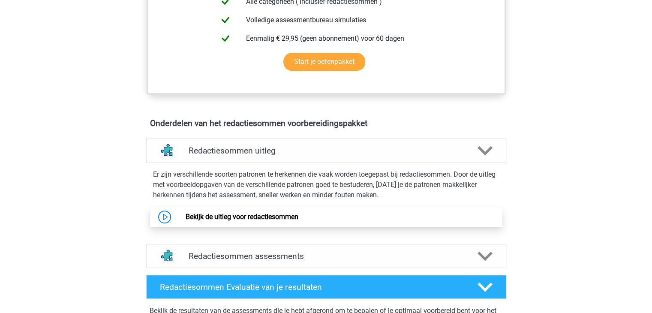
click at [248, 221] on link "Bekijk de uitleg voor redactiesommen" at bounding box center [242, 217] width 113 height 8
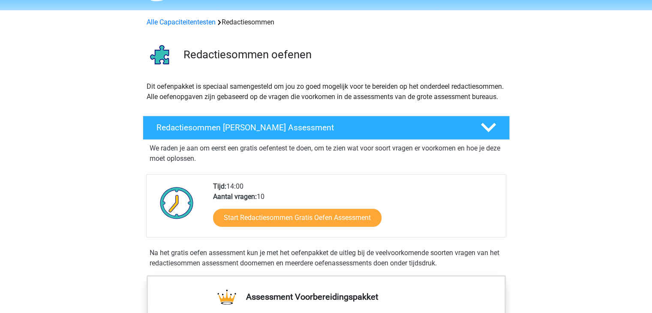
scroll to position [0, 0]
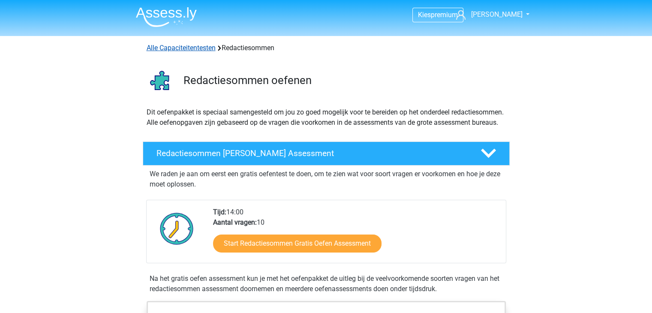
click at [186, 45] on link "Alle Capaciteitentesten" at bounding box center [181, 48] width 69 height 8
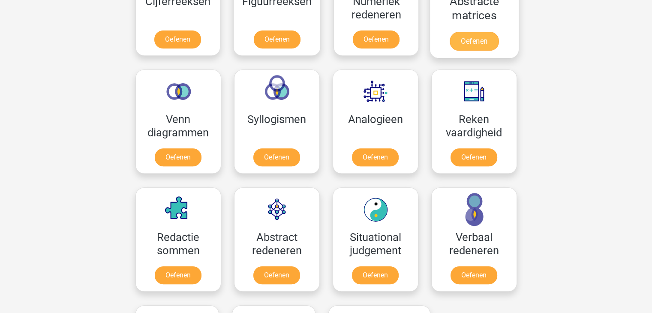
scroll to position [492, 0]
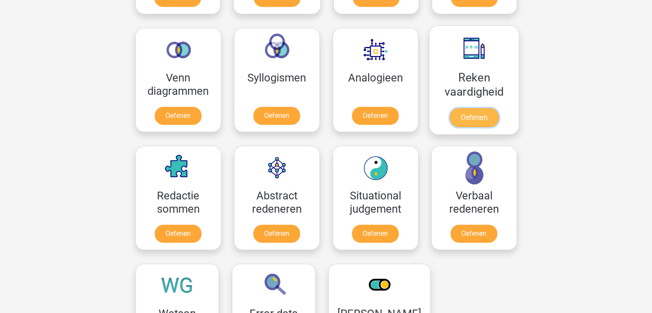
click at [463, 108] on link "Oefenen" at bounding box center [473, 117] width 49 height 19
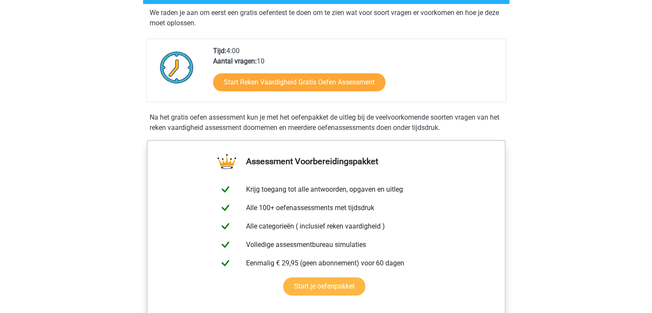
scroll to position [386, 0]
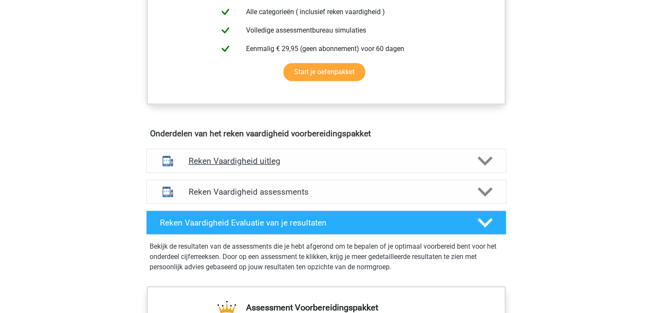
click at [267, 158] on h4 "Reken Vaardigheid uitleg" at bounding box center [326, 161] width 275 height 10
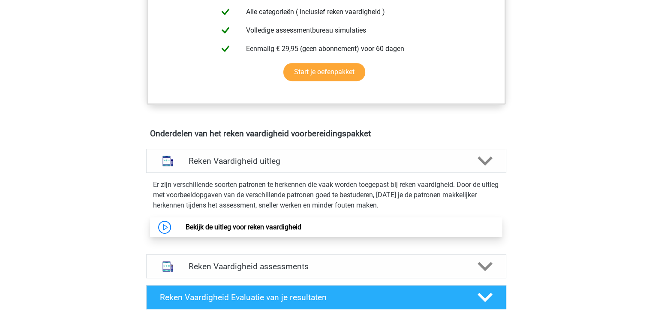
click at [266, 227] on link "Bekijk de uitleg voor reken vaardigheid" at bounding box center [244, 227] width 116 height 8
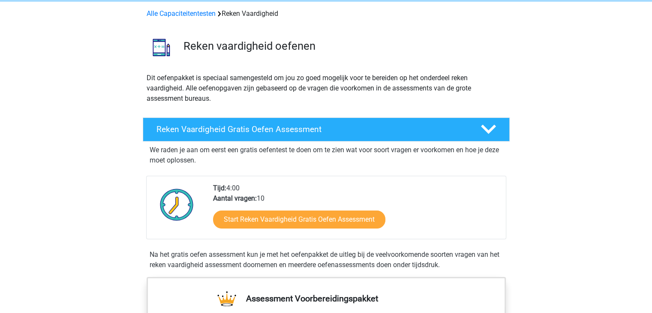
scroll to position [0, 0]
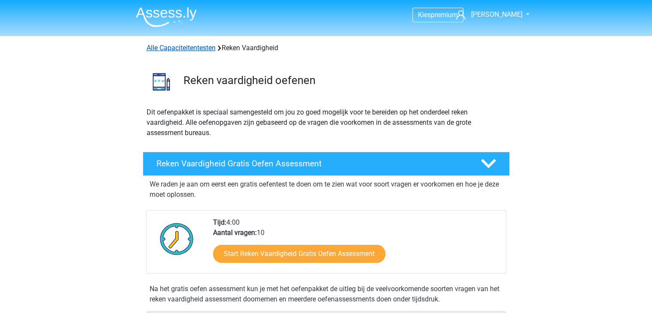
click at [202, 48] on link "Alle Capaciteitentesten" at bounding box center [181, 48] width 69 height 8
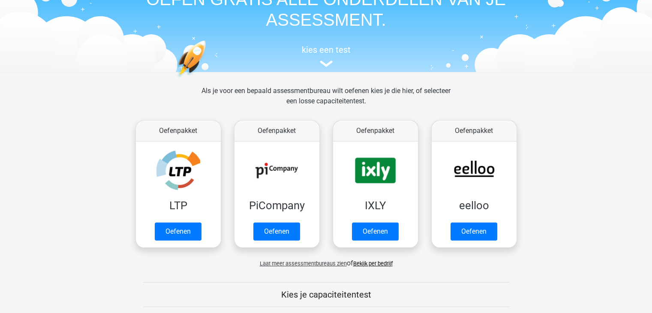
scroll to position [21, 0]
